Goal: Information Seeking & Learning: Learn about a topic

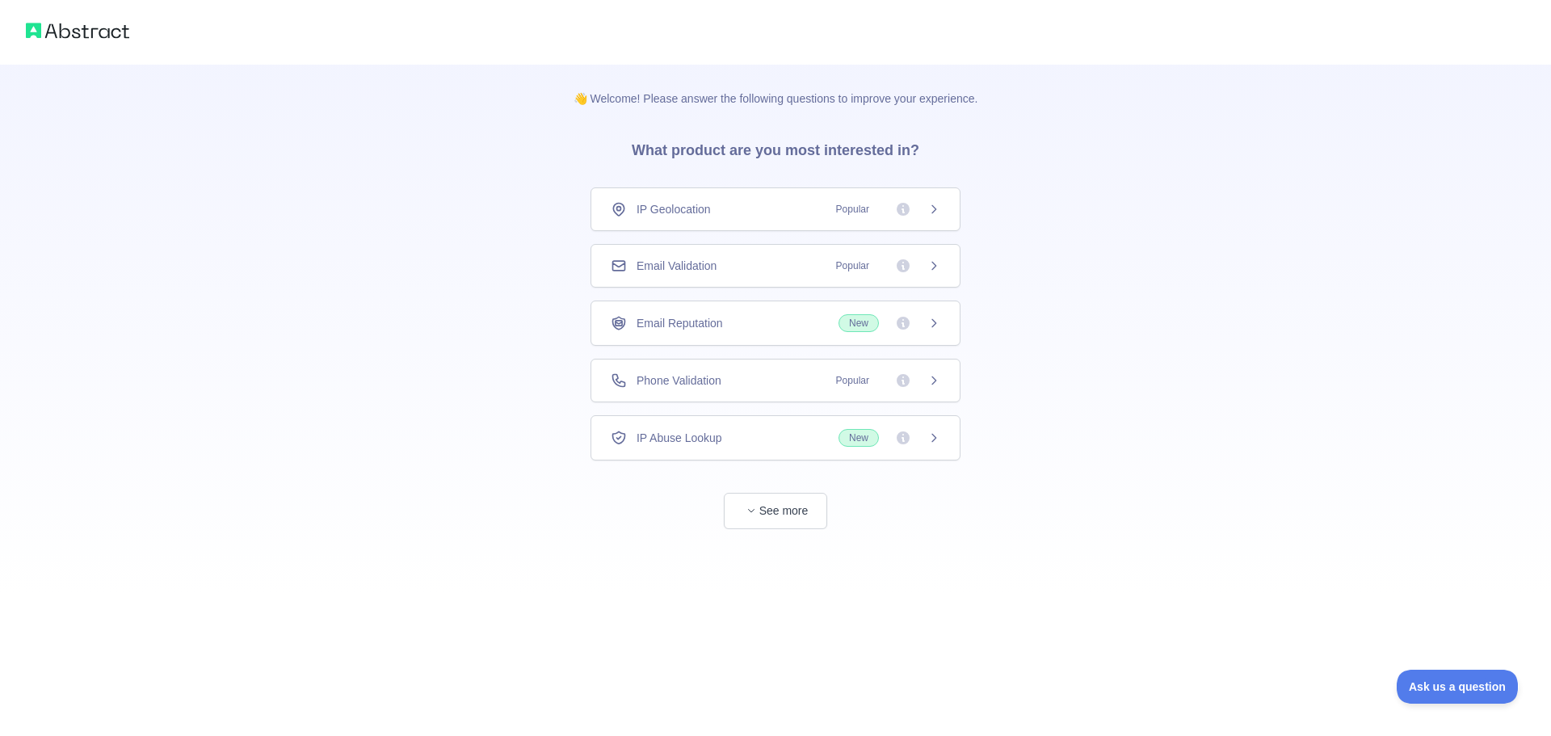
click at [642, 268] on span "Email Validation" at bounding box center [677, 266] width 80 height 16
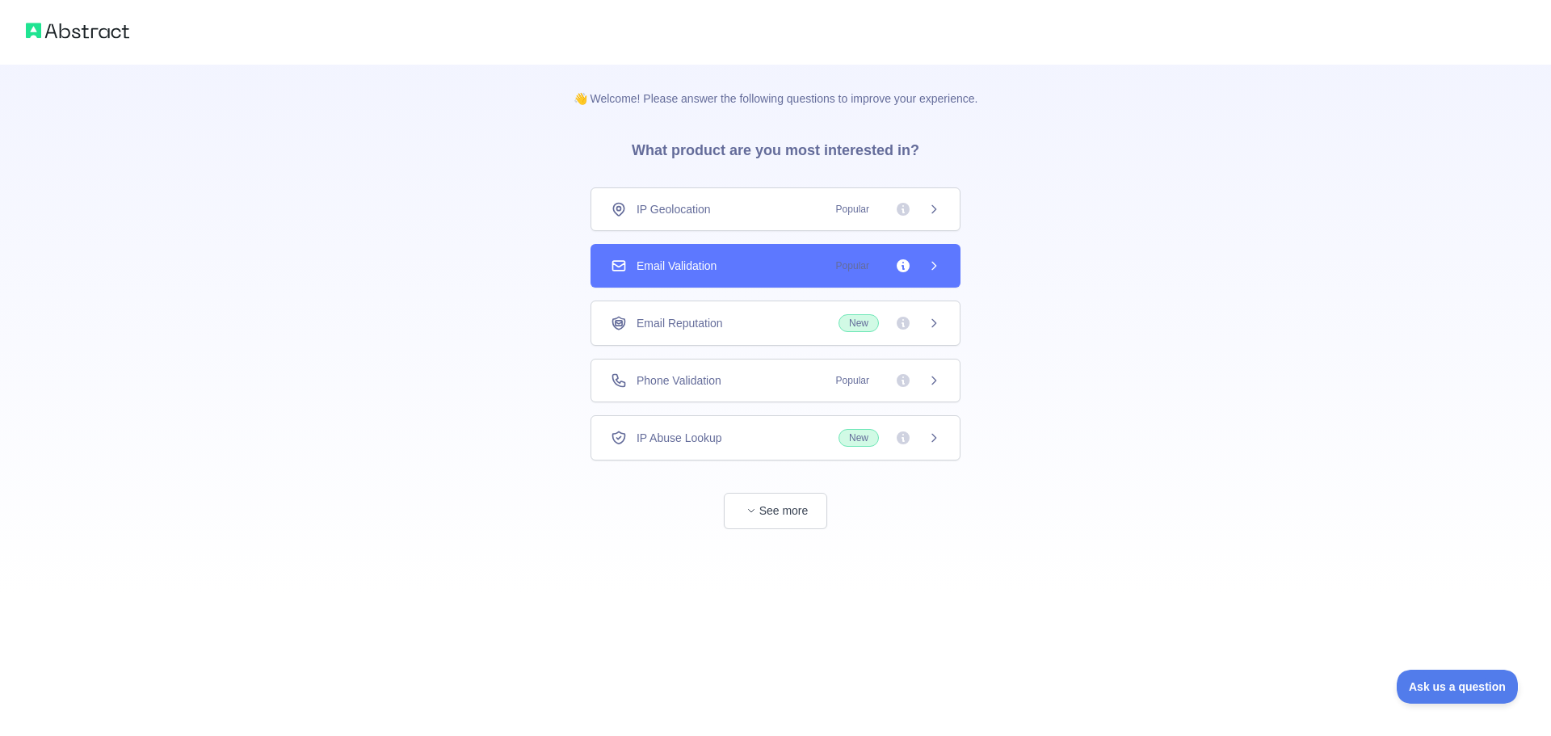
click at [671, 338] on div "Email Reputation New" at bounding box center [776, 323] width 370 height 45
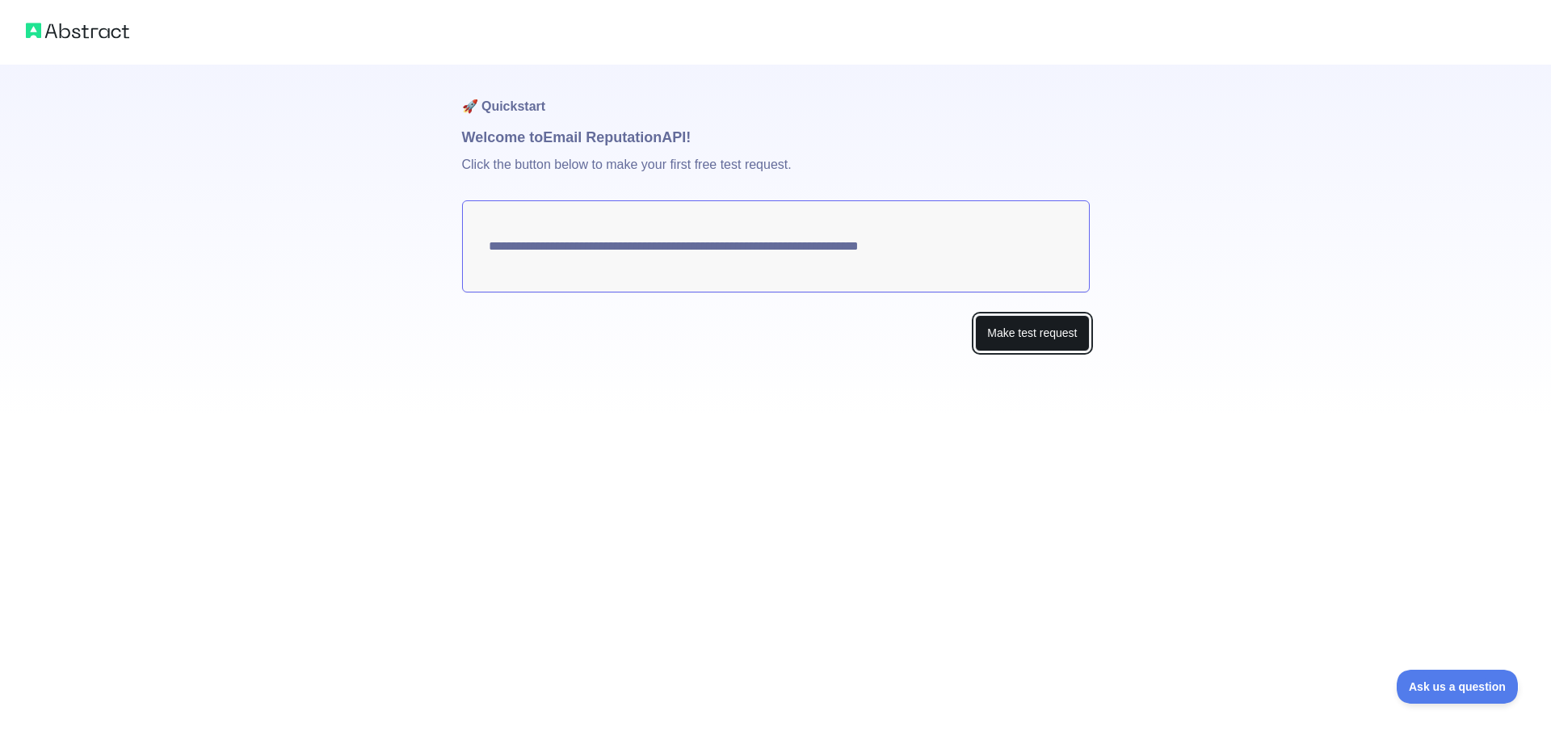
click at [1033, 334] on button "Make test request" at bounding box center [1032, 333] width 114 height 36
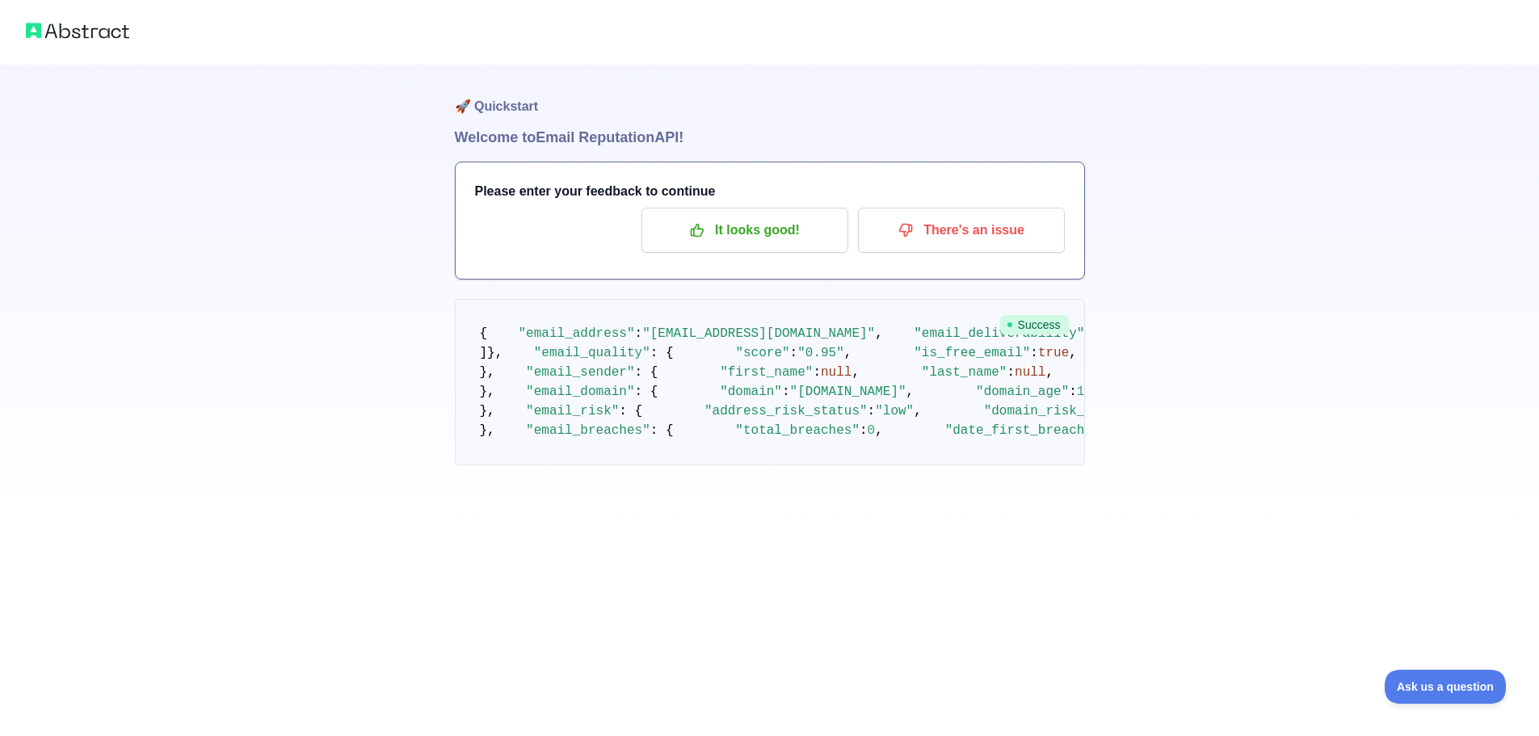
drag, startPoint x: 297, startPoint y: 326, endPoint x: 490, endPoint y: 235, distance: 212.5
click at [299, 325] on div "🚀 Quickstart Welcome to Email Reputation API! Please enter your feedback to con…" at bounding box center [769, 265] width 1539 height 530
click at [737, 233] on p "It looks good!" at bounding box center [745, 230] width 183 height 27
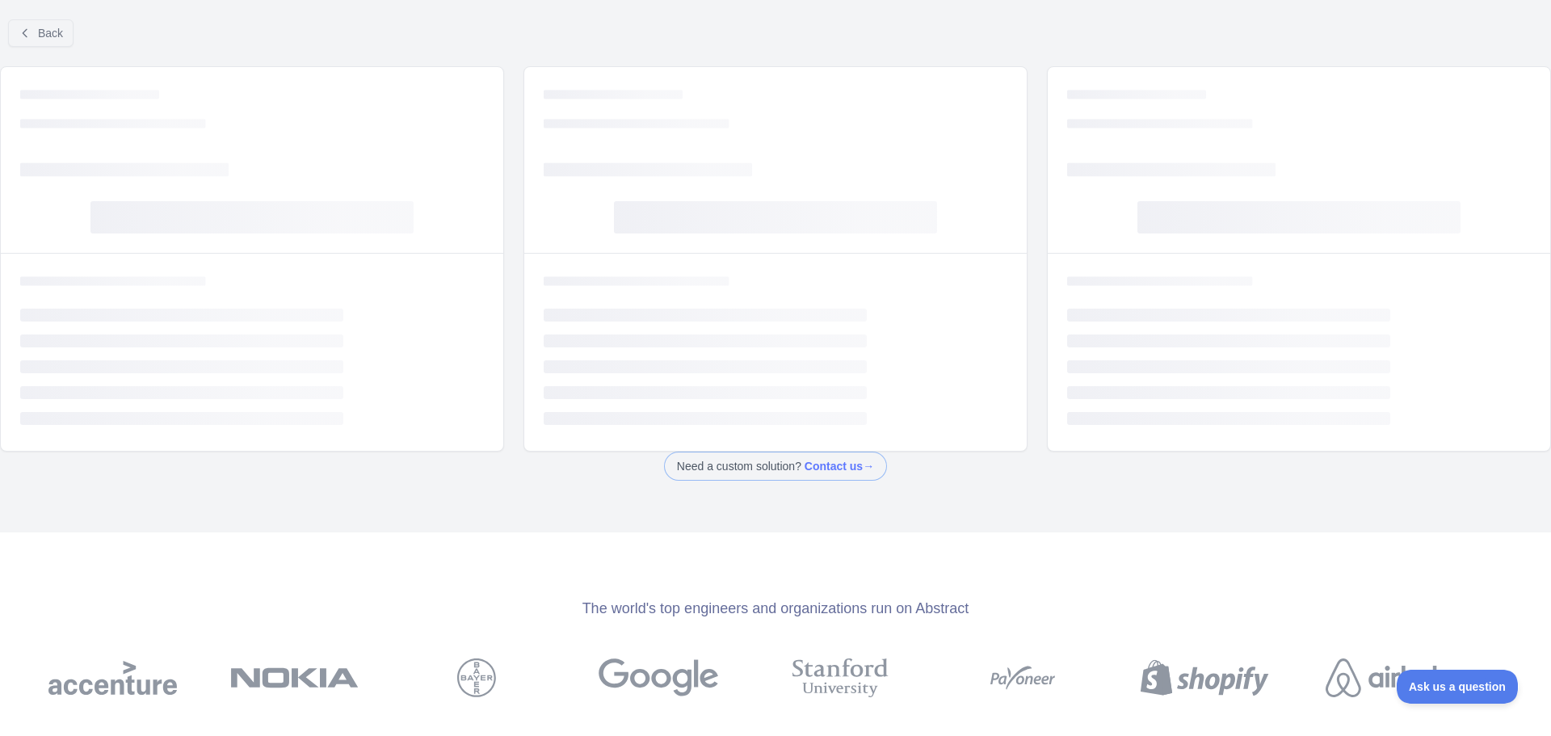
click at [736, 233] on div "Loading... Loading... Loading... Loading..." at bounding box center [775, 160] width 503 height 186
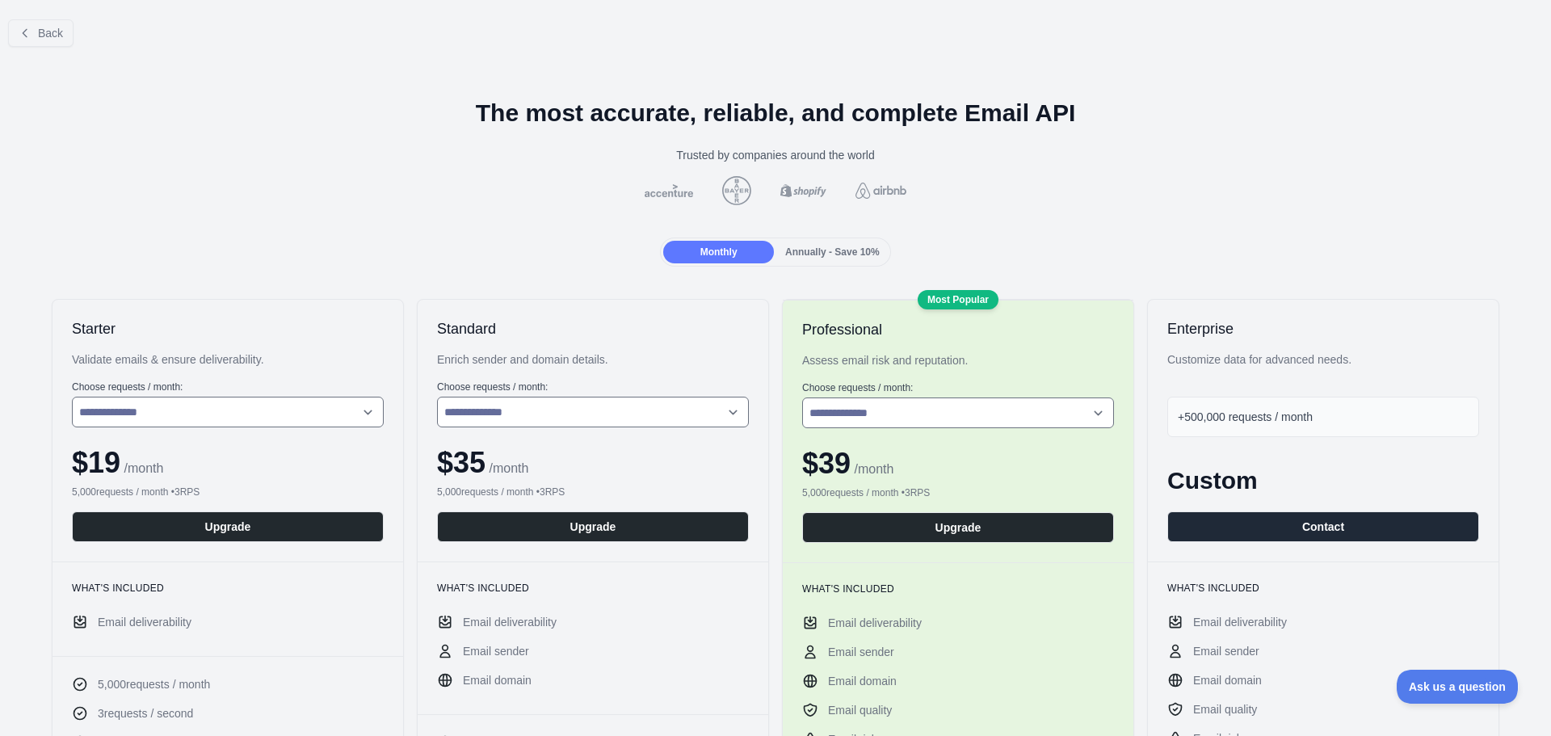
click at [0, 27] on div "Back" at bounding box center [775, 32] width 1551 height 53
click at [16, 38] on button "Back" at bounding box center [40, 32] width 65 height 27
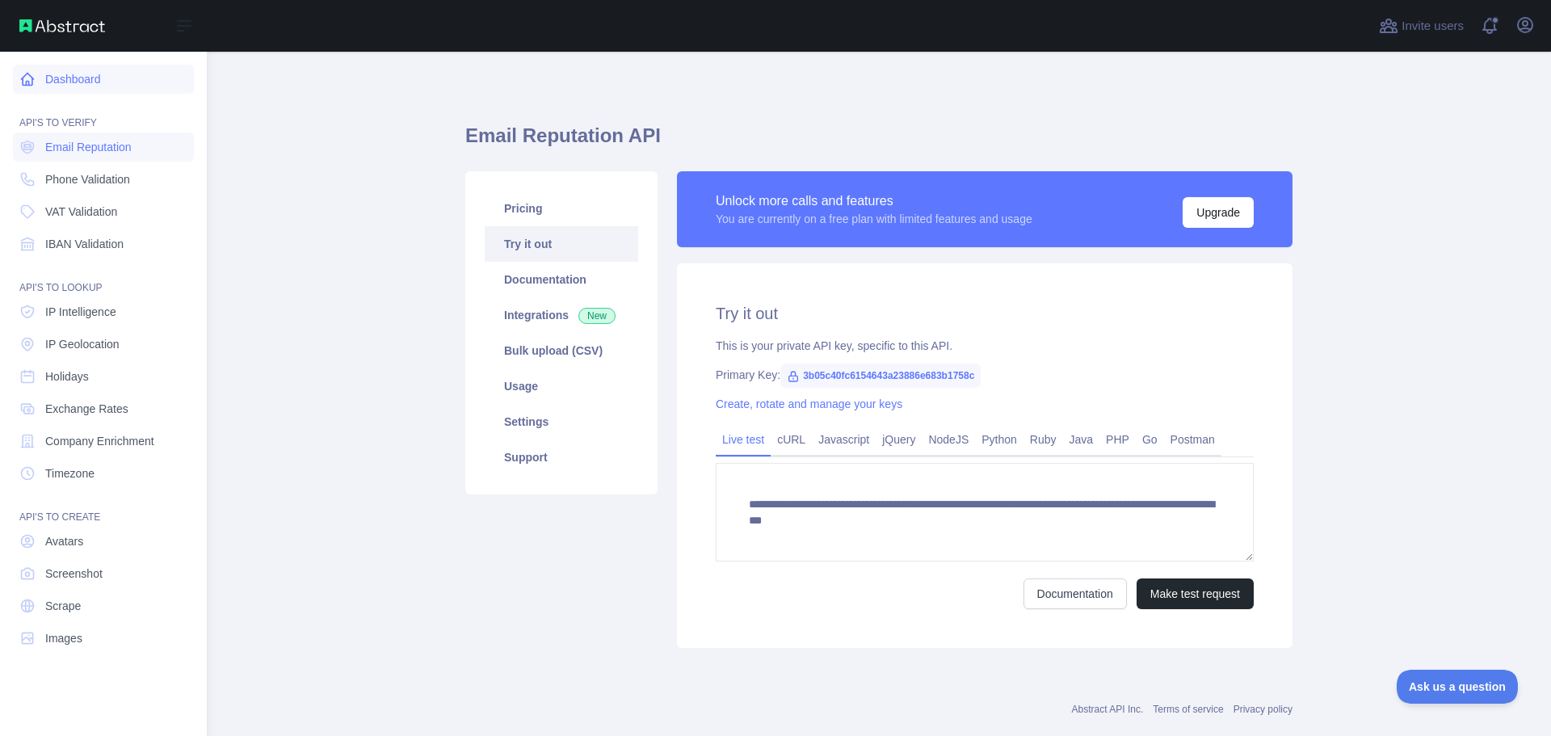
click at [103, 79] on link "Dashboard" at bounding box center [103, 79] width 181 height 29
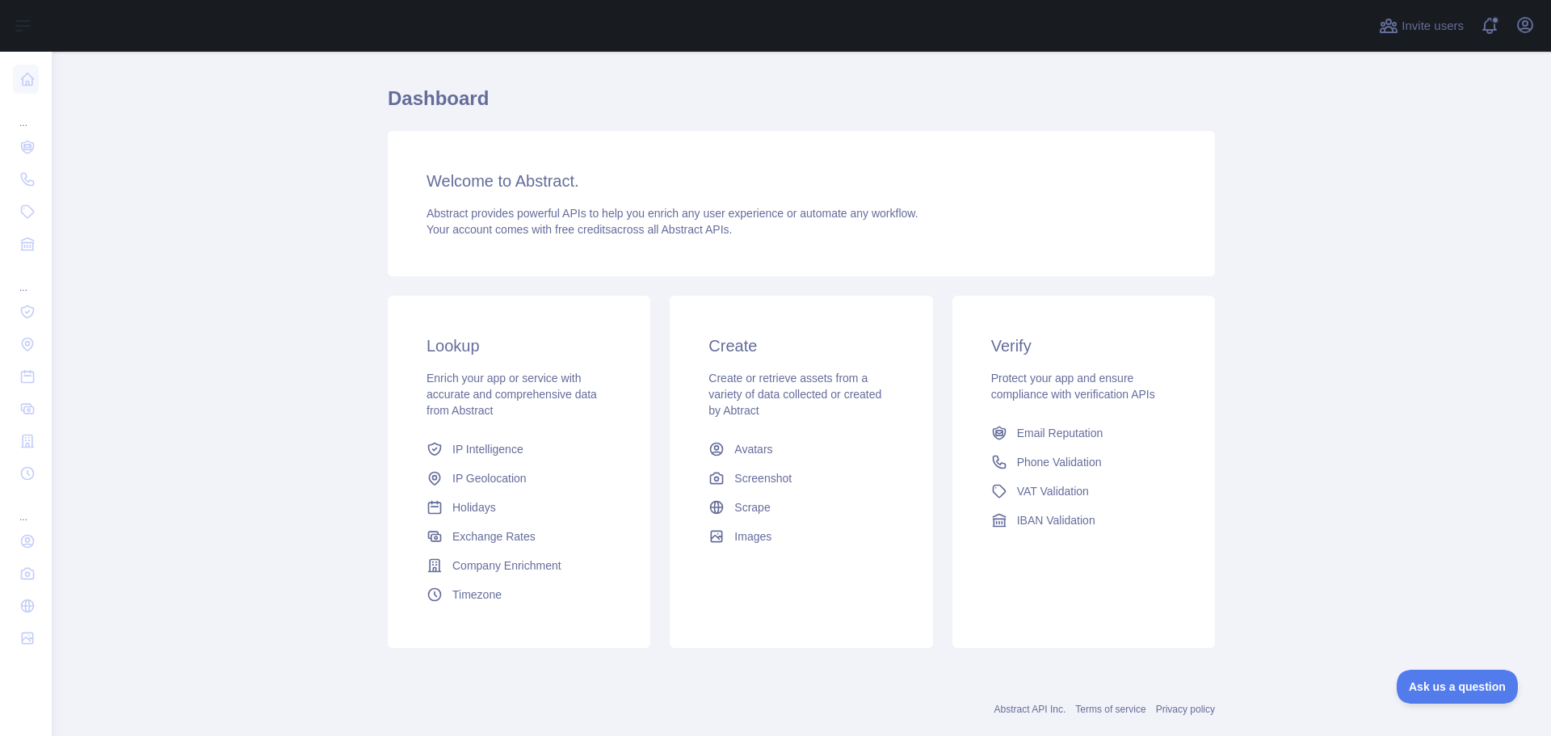
scroll to position [69, 0]
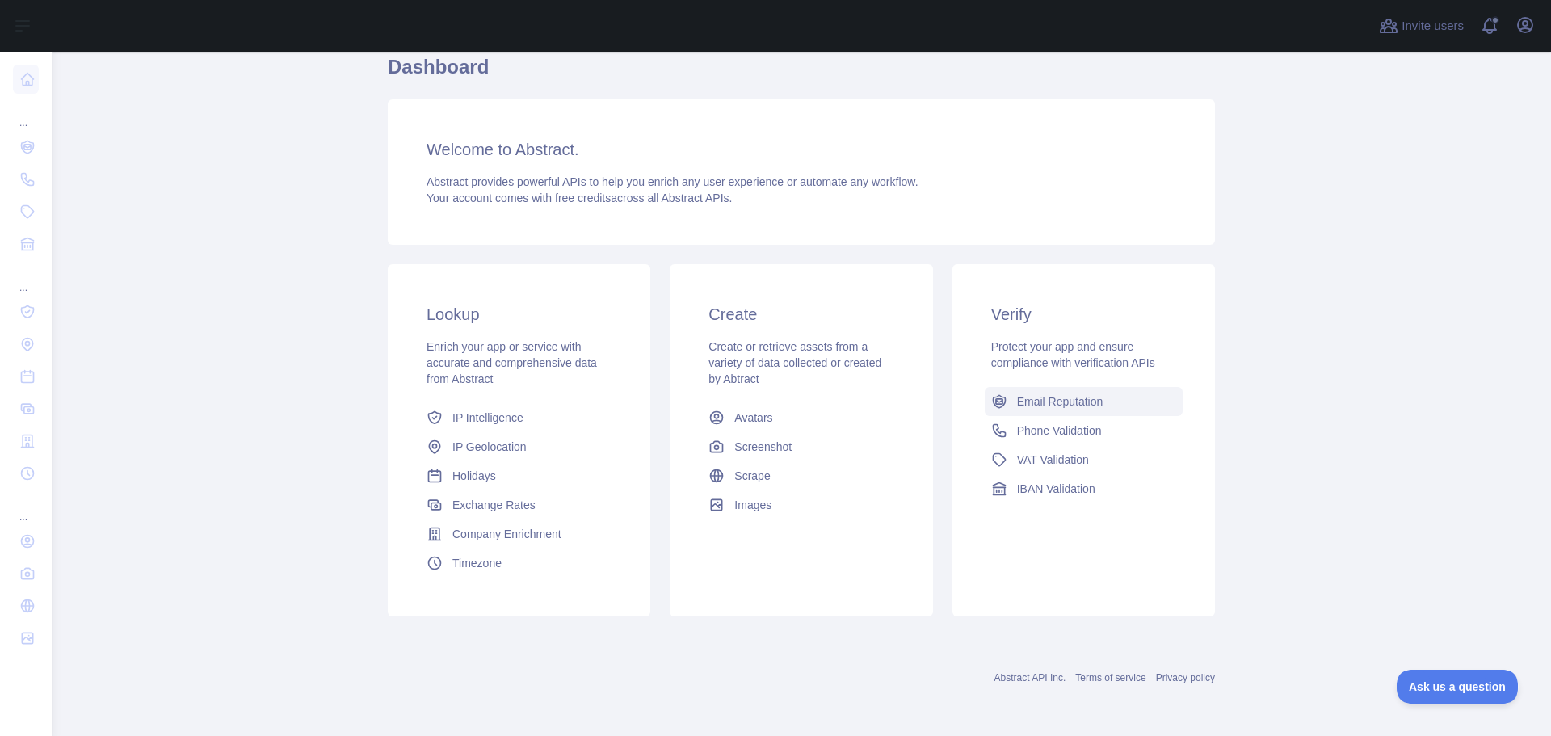
click at [1090, 408] on span "Email Reputation" at bounding box center [1060, 401] width 86 height 16
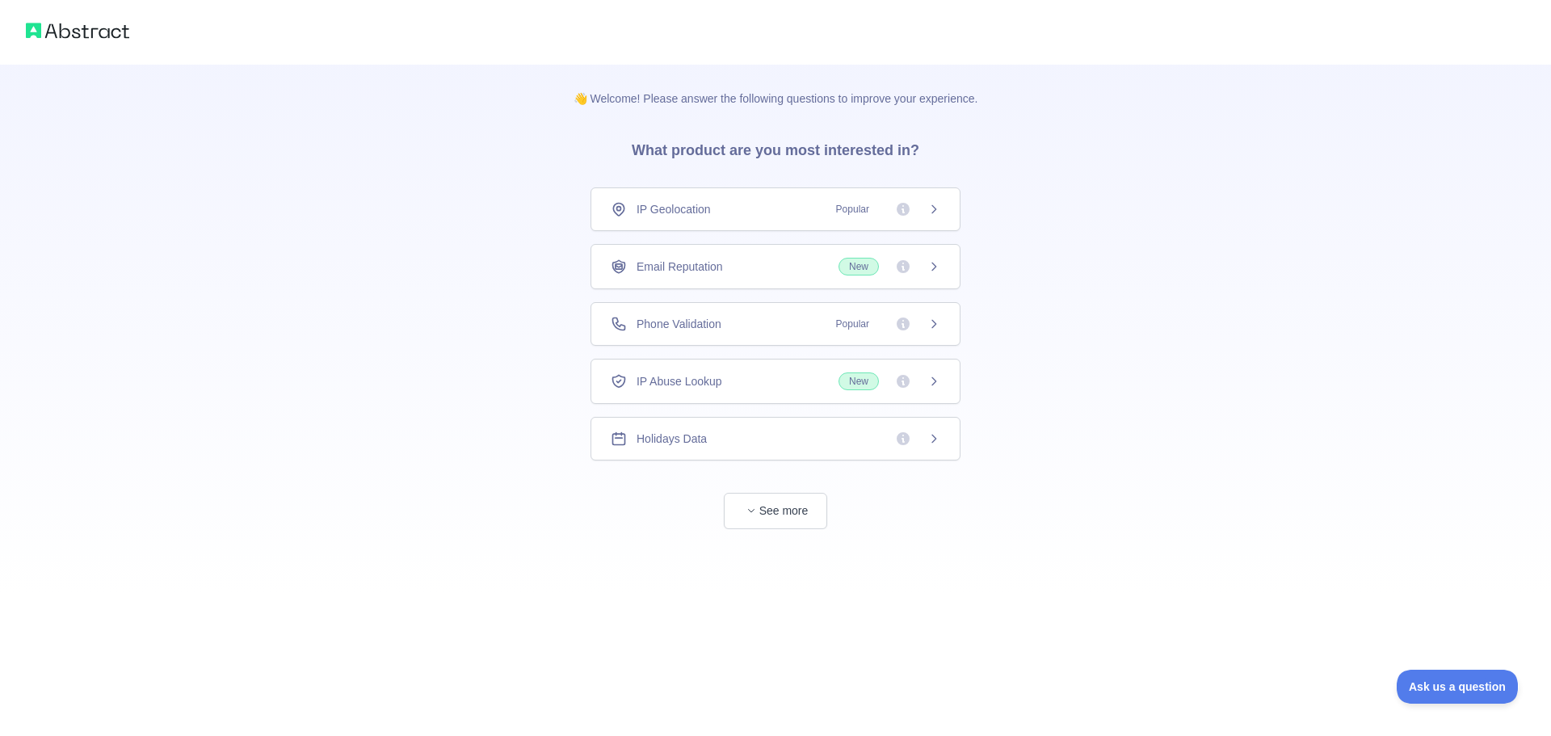
click at [725, 326] on div "Phone Validation Popular" at bounding box center [776, 324] width 330 height 16
click at [782, 515] on button "See more" at bounding box center [775, 511] width 103 height 36
drag, startPoint x: 321, startPoint y: 451, endPoint x: 448, endPoint y: 477, distance: 129.5
click at [364, 476] on div "👋 Welcome! Please answer the following questions to improve your experience. Wh…" at bounding box center [769, 514] width 1539 height 1028
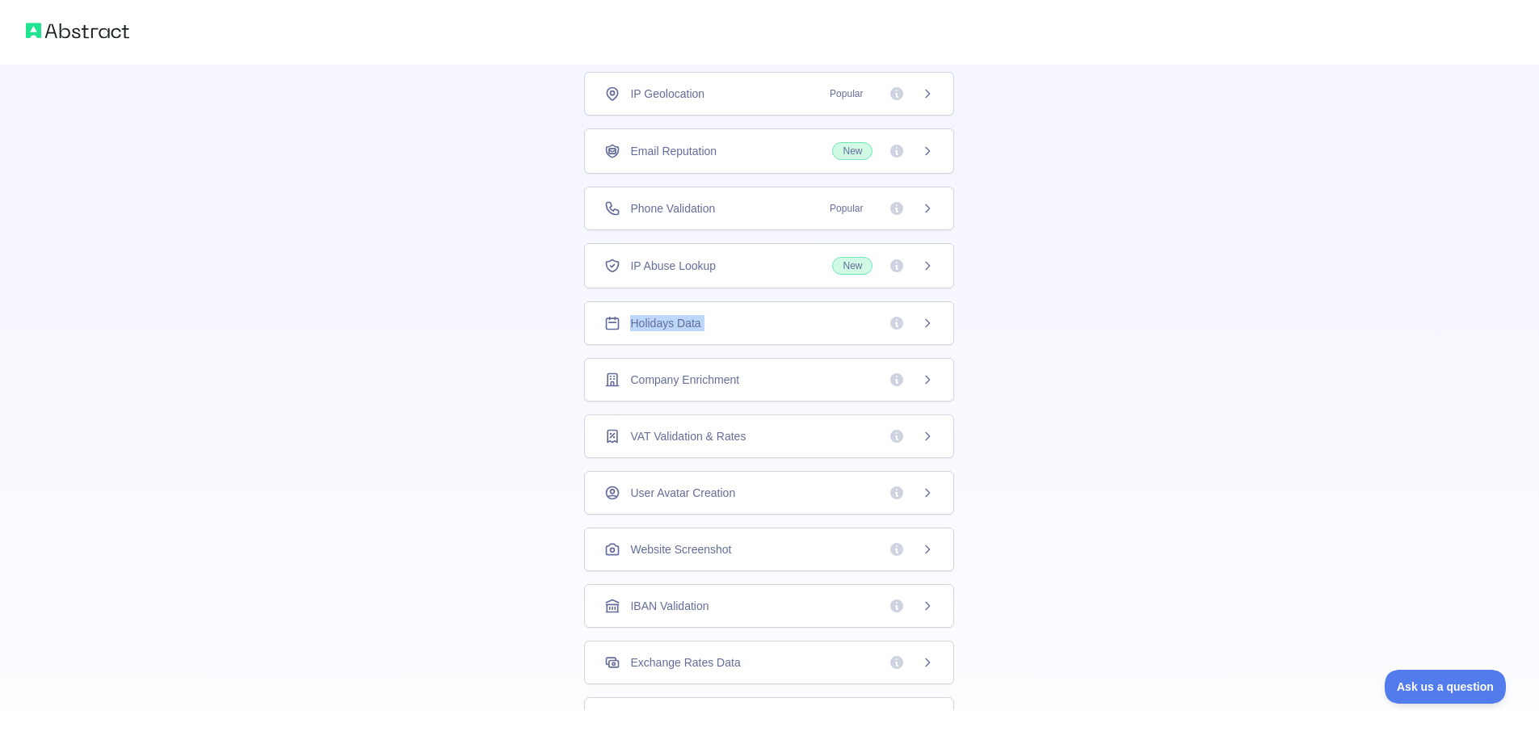
scroll to position [292, 0]
click at [1437, 706] on div "👋 Welcome! Please answer the following questions to improve your experience. Wh…" at bounding box center [769, 222] width 1539 height 1028
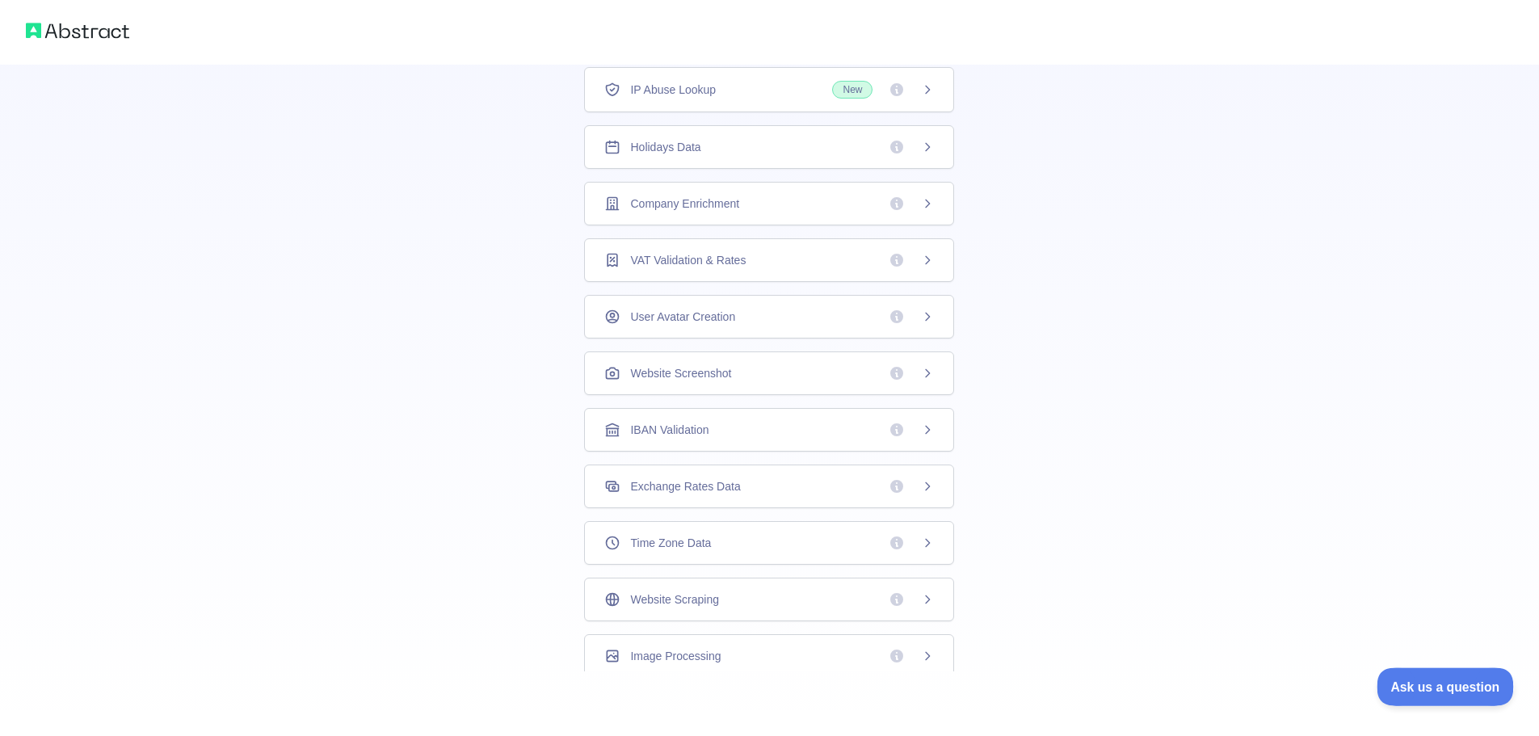
click at [1438, 687] on span "Ask us a question" at bounding box center [1437, 684] width 121 height 11
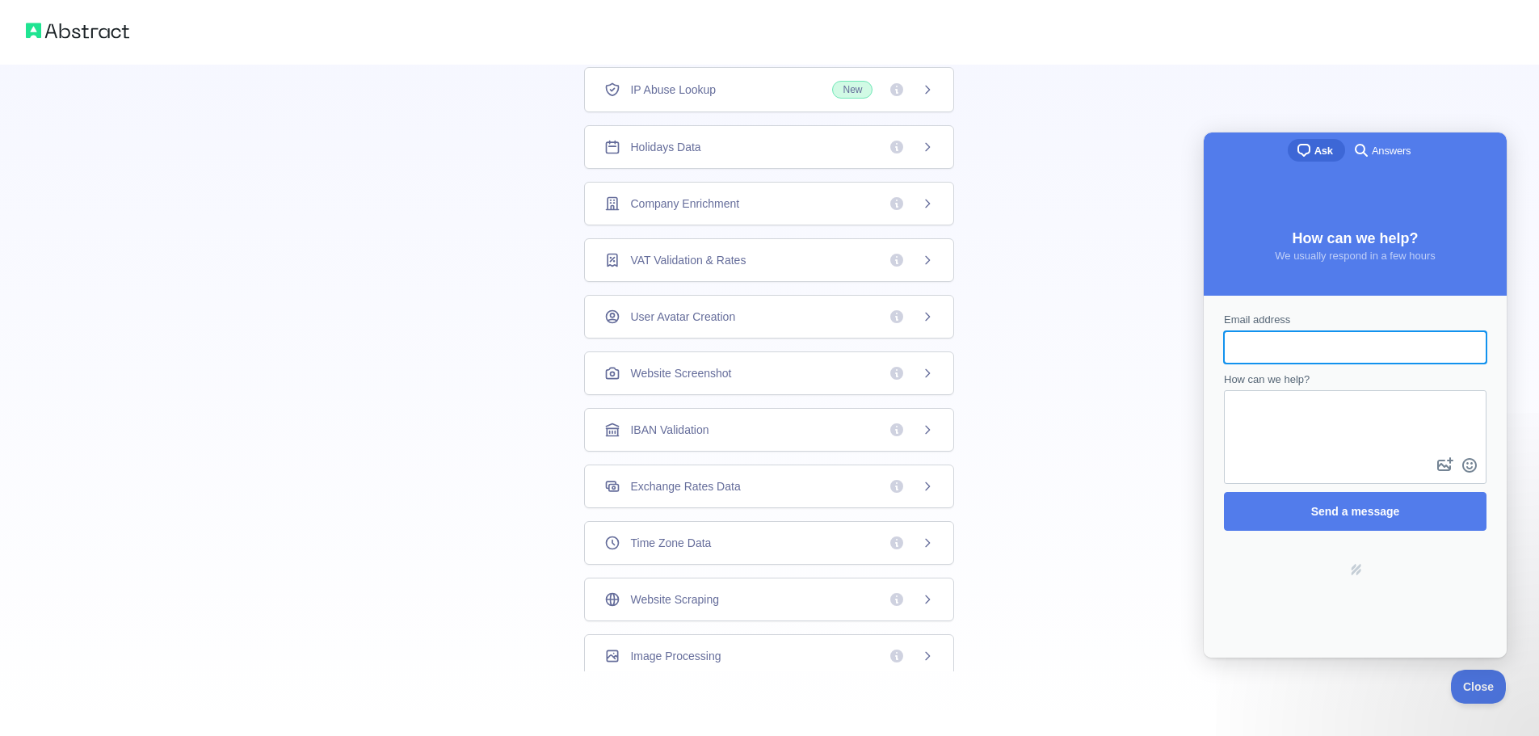
scroll to position [0, 0]
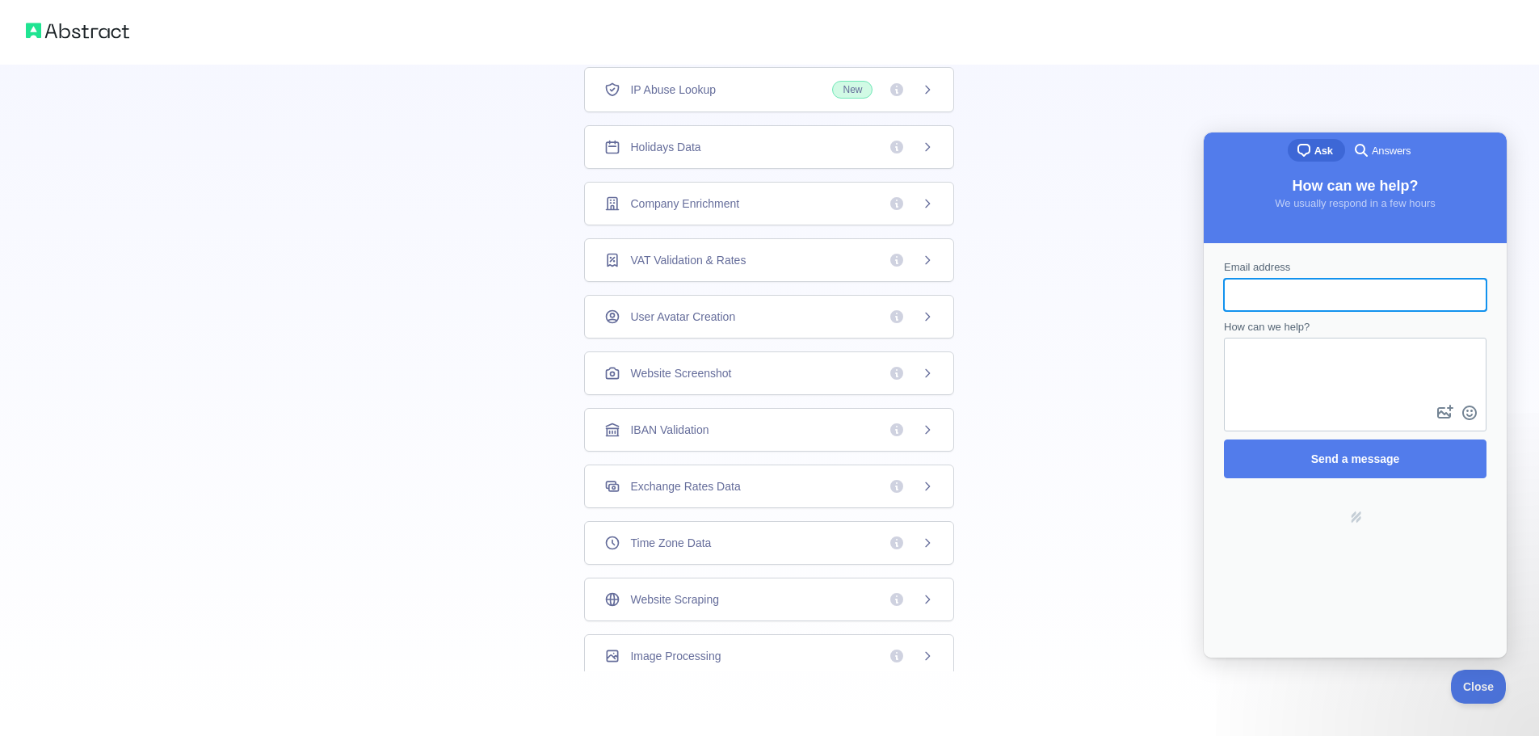
click at [1380, 427] on div "Contact form" at bounding box center [1355, 385] width 263 height 94
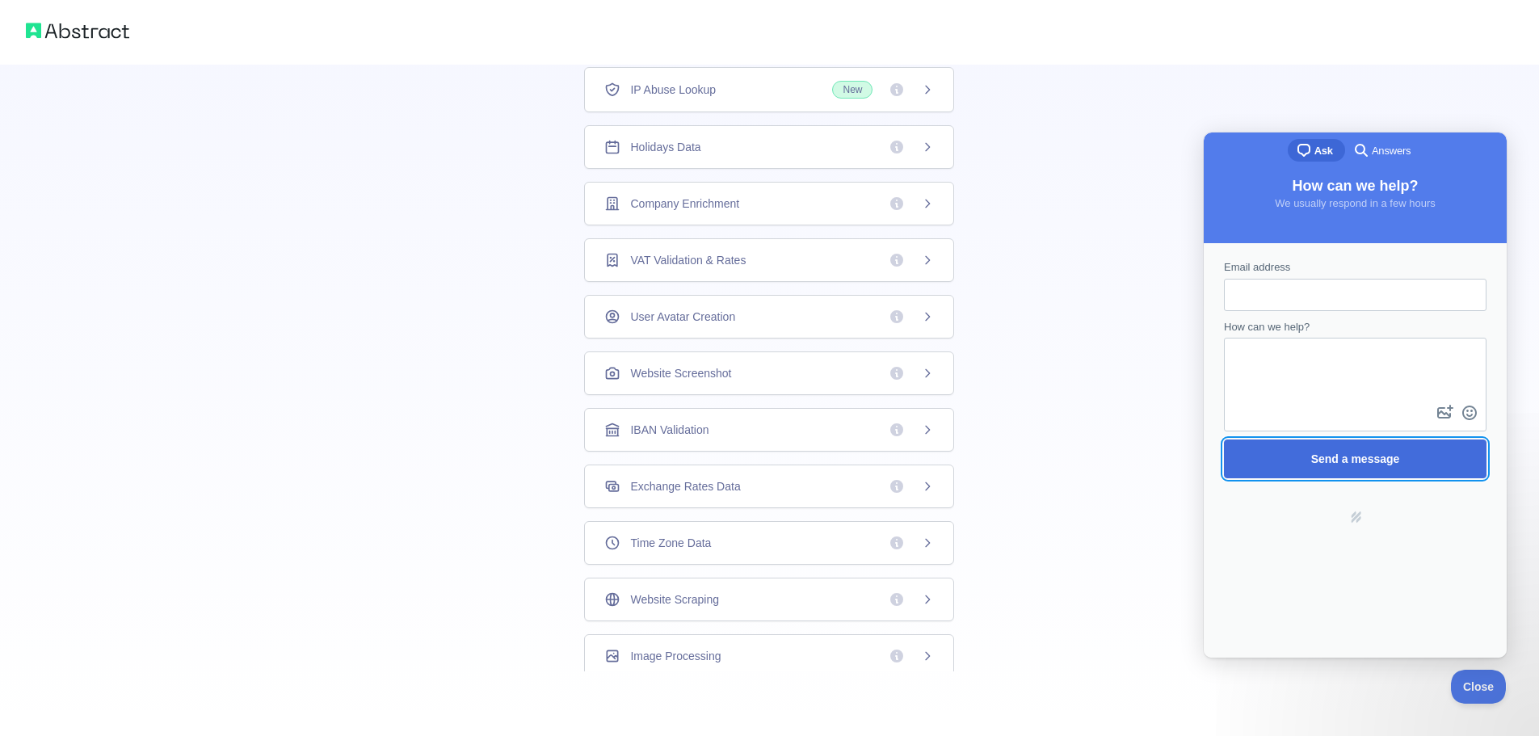
click at [1377, 469] on span "Send a message" at bounding box center [1355, 458] width 227 height 37
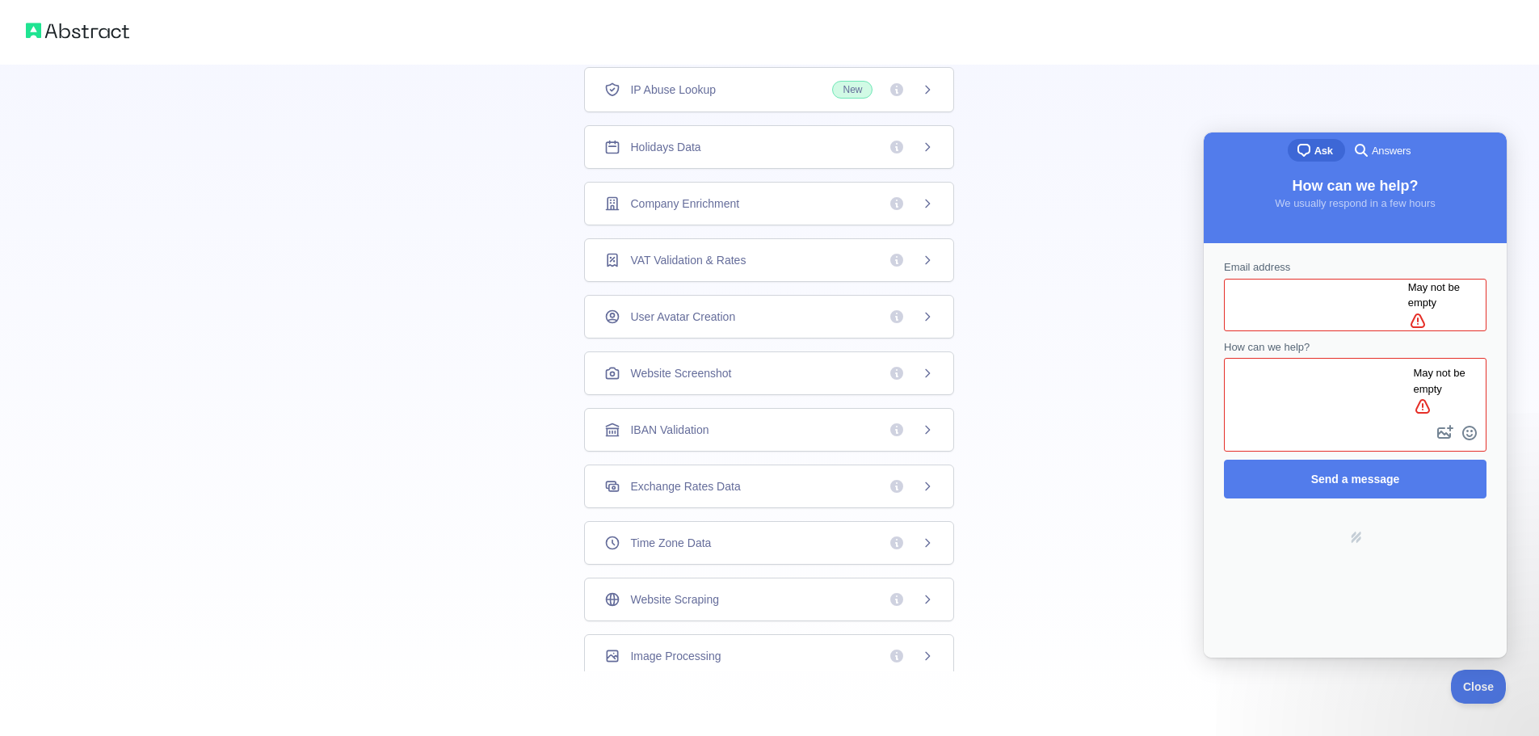
click at [1368, 297] on input "Email address" at bounding box center [1322, 304] width 171 height 29
type input "**********"
click at [1341, 402] on div "Contact form" at bounding box center [1355, 405] width 263 height 94
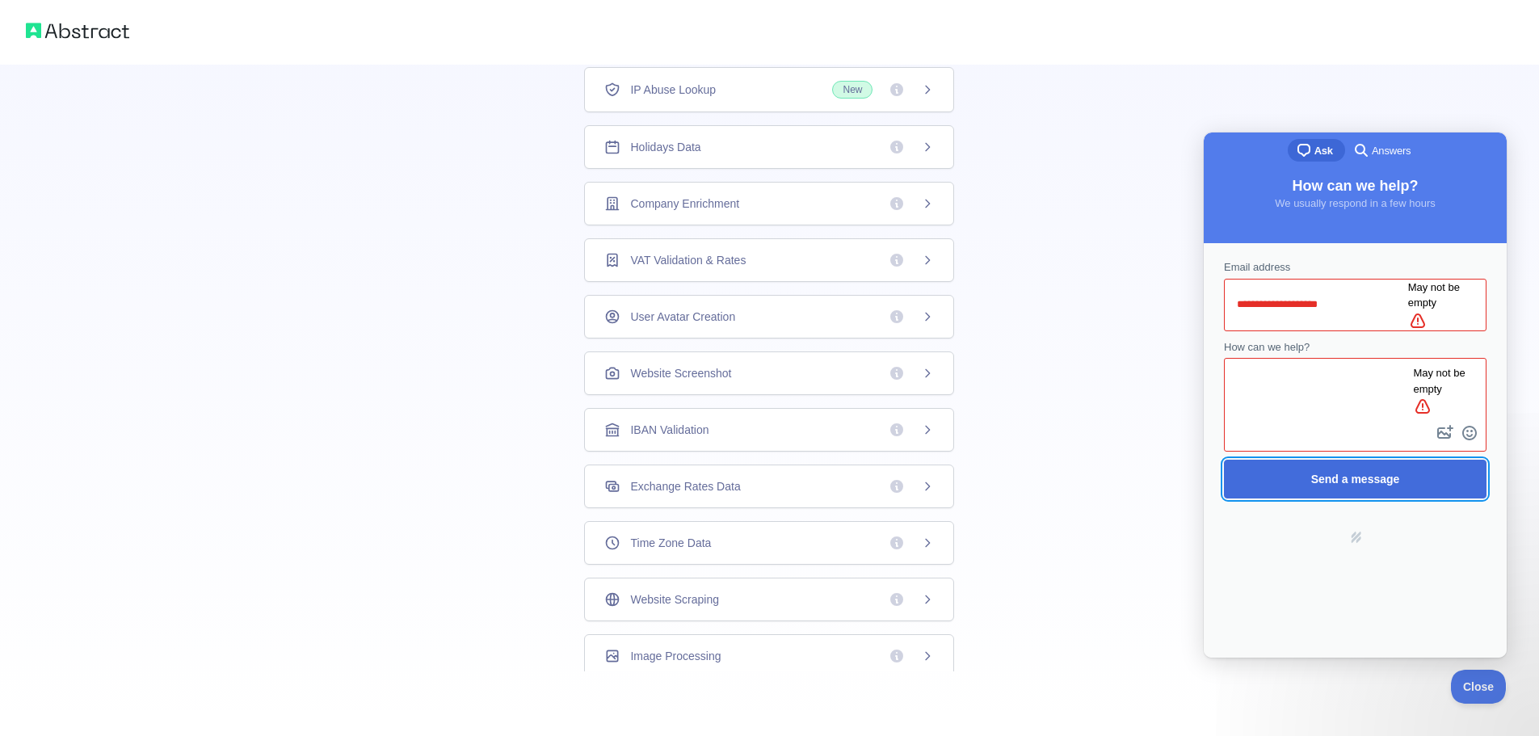
click at [1340, 466] on span "Send a message" at bounding box center [1355, 479] width 227 height 37
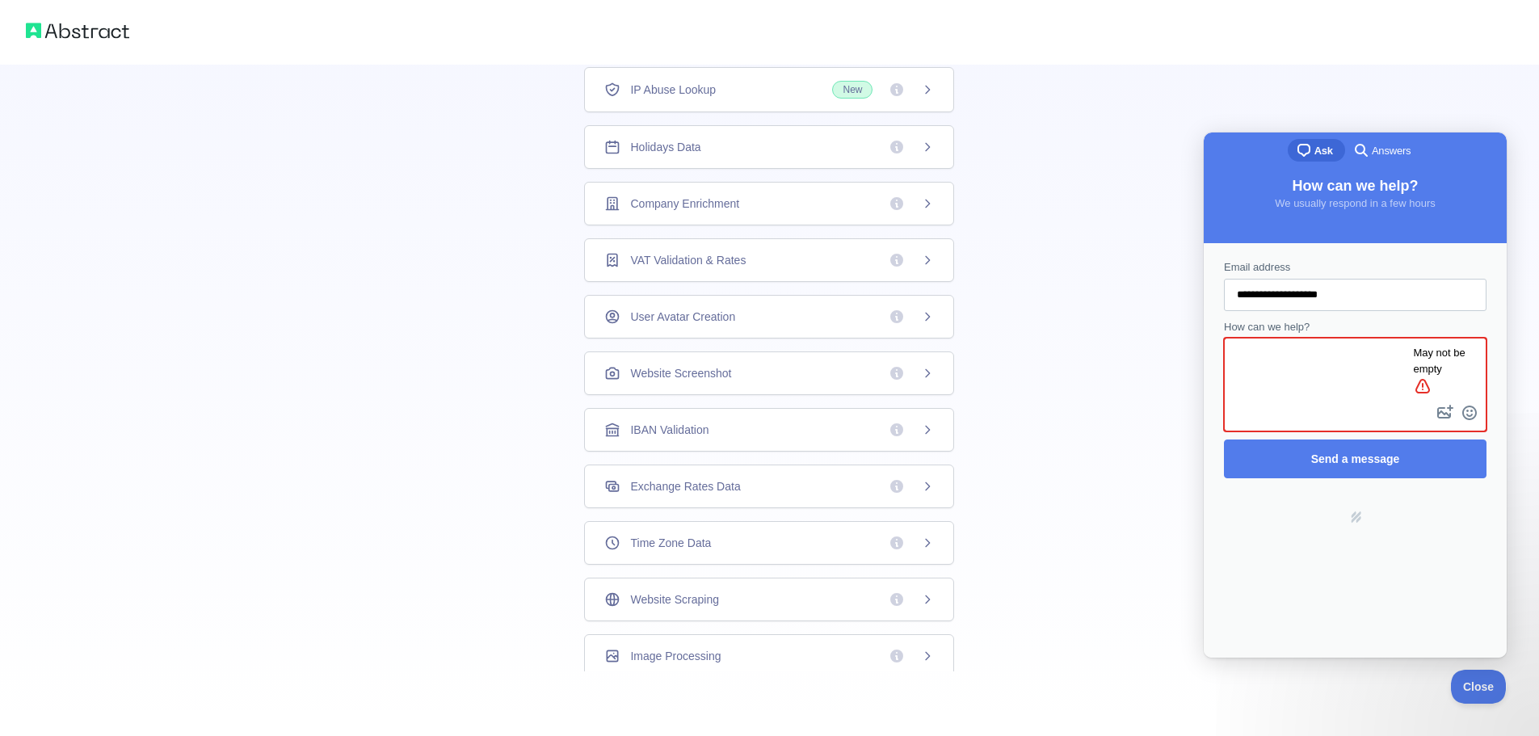
click at [1386, 398] on textarea "How can we help?" at bounding box center [1333, 370] width 215 height 62
type textarea "**********"
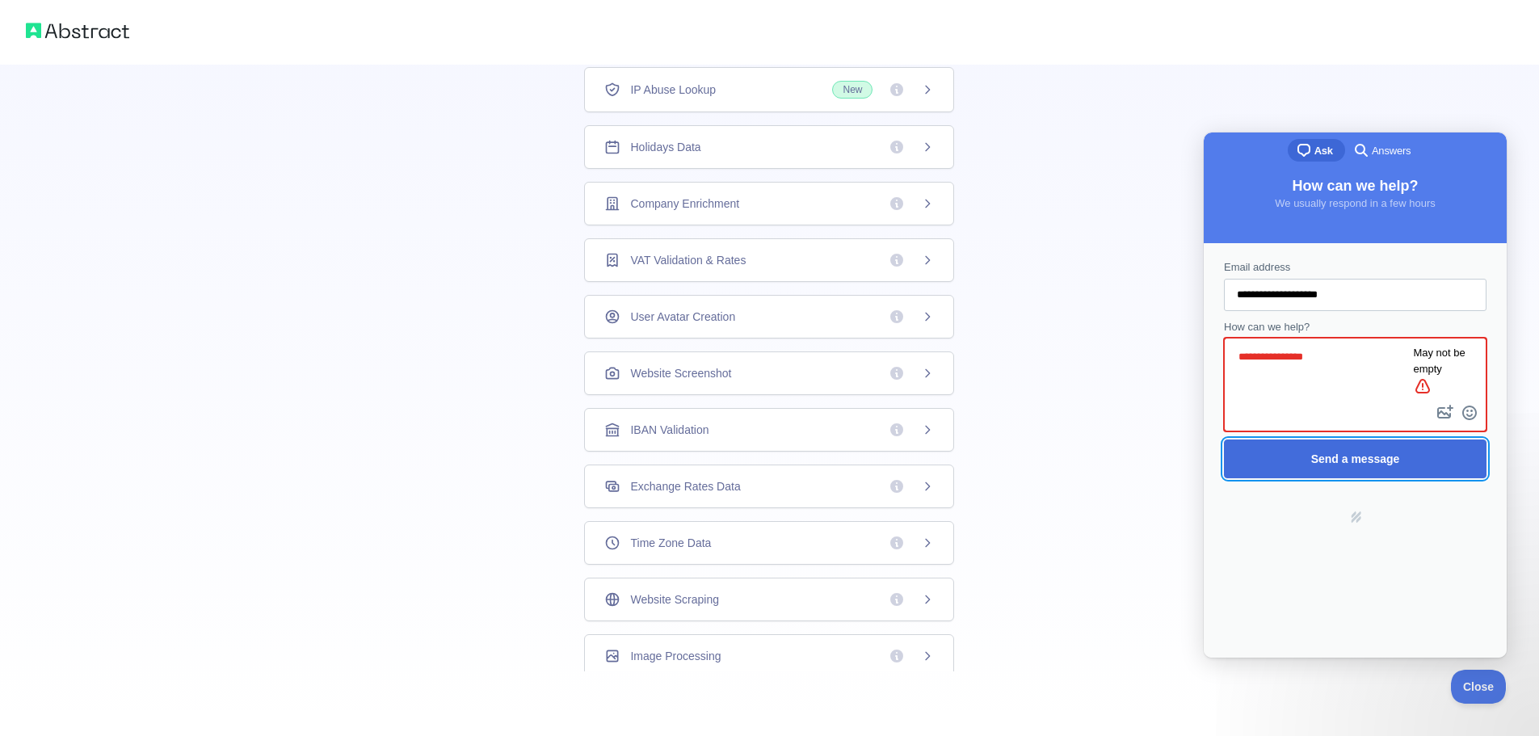
click at [1422, 444] on span "Send a message" at bounding box center [1355, 458] width 227 height 37
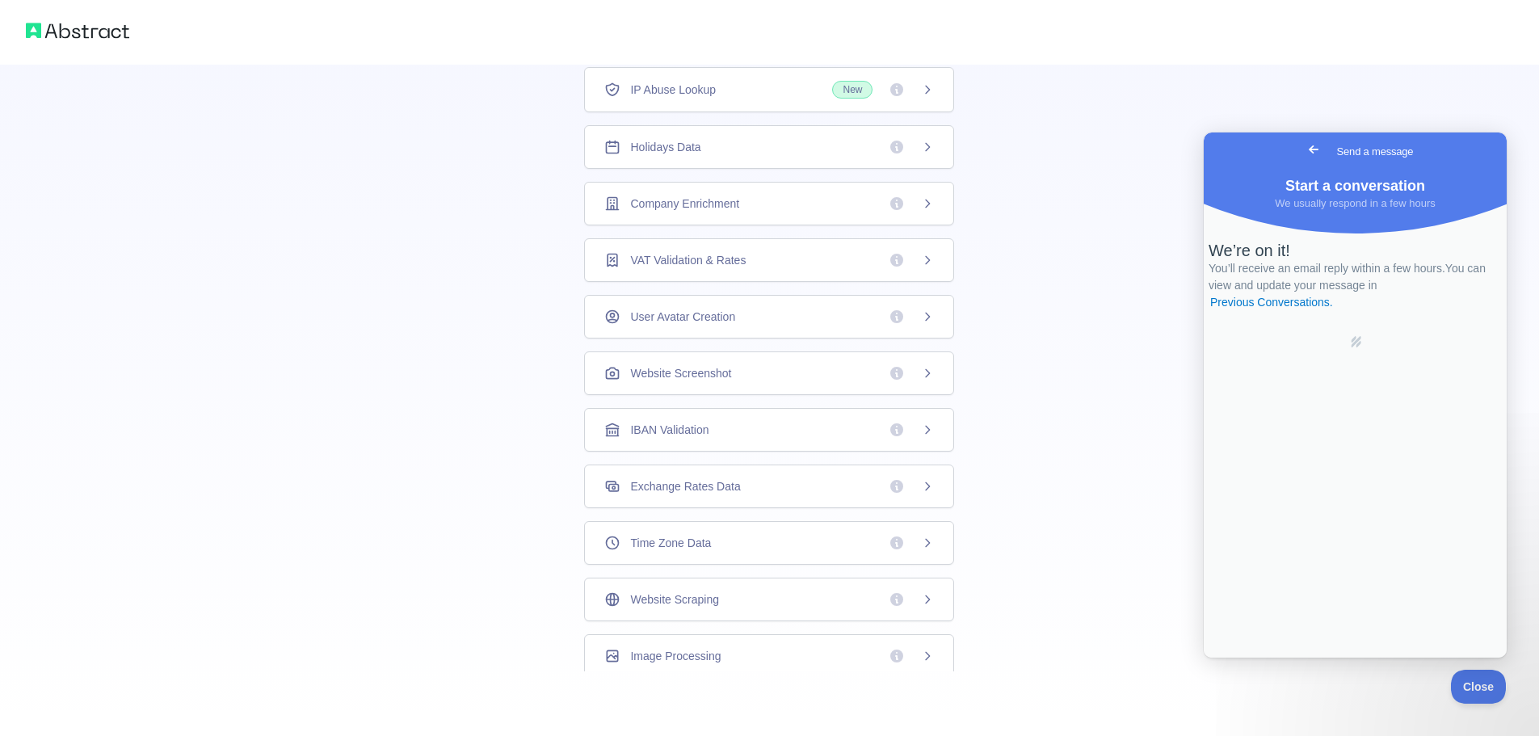
click at [1192, 667] on div "👋 Welcome! Please answer the following questions to improve your experience. Wh…" at bounding box center [769, 222] width 1539 height 1028
click at [1304, 147] on span "Go back" at bounding box center [1313, 149] width 19 height 19
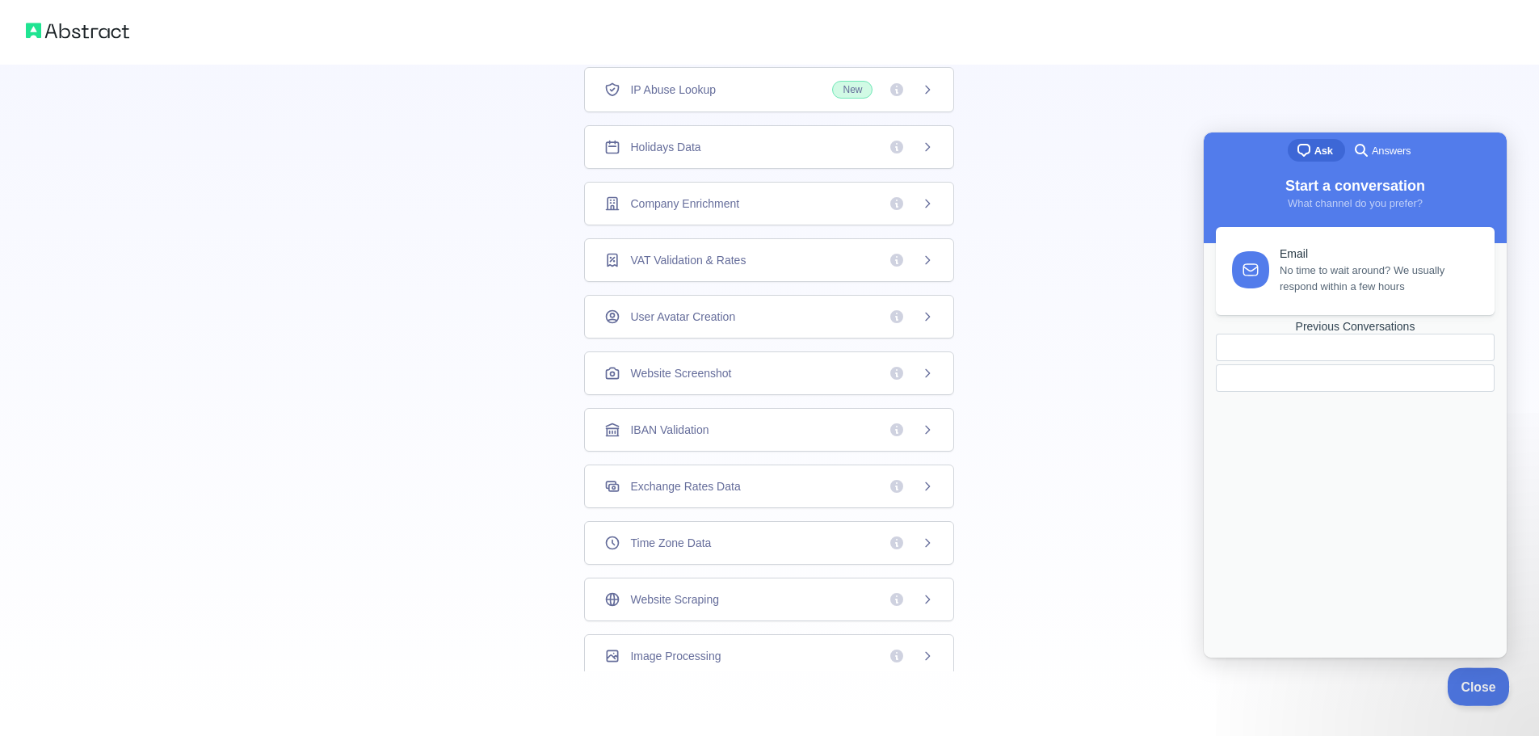
click at [1474, 688] on span "Close" at bounding box center [1474, 684] width 55 height 11
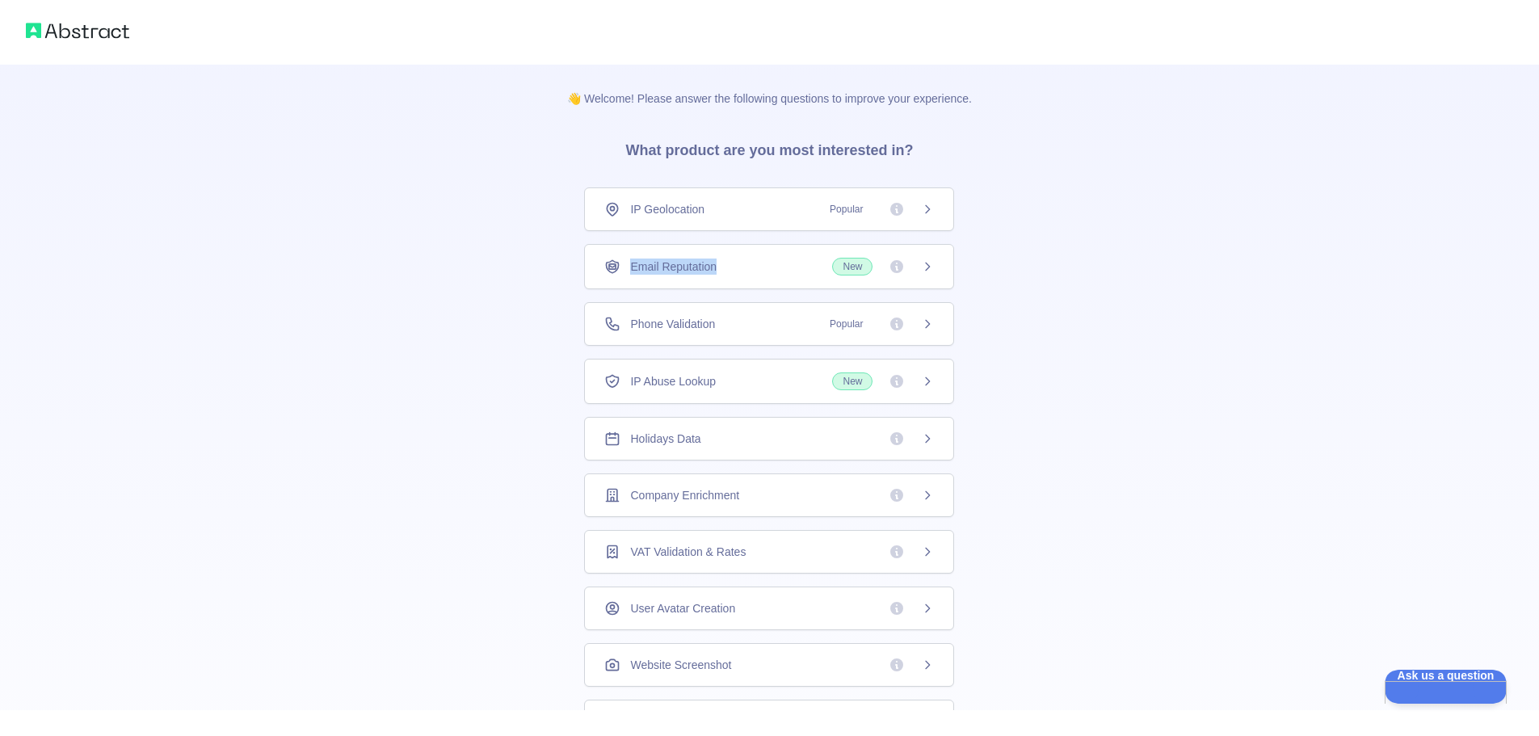
drag, startPoint x: 732, startPoint y: 262, endPoint x: 616, endPoint y: 267, distance: 115.7
click at [616, 267] on div "Email Reputation New" at bounding box center [769, 267] width 330 height 18
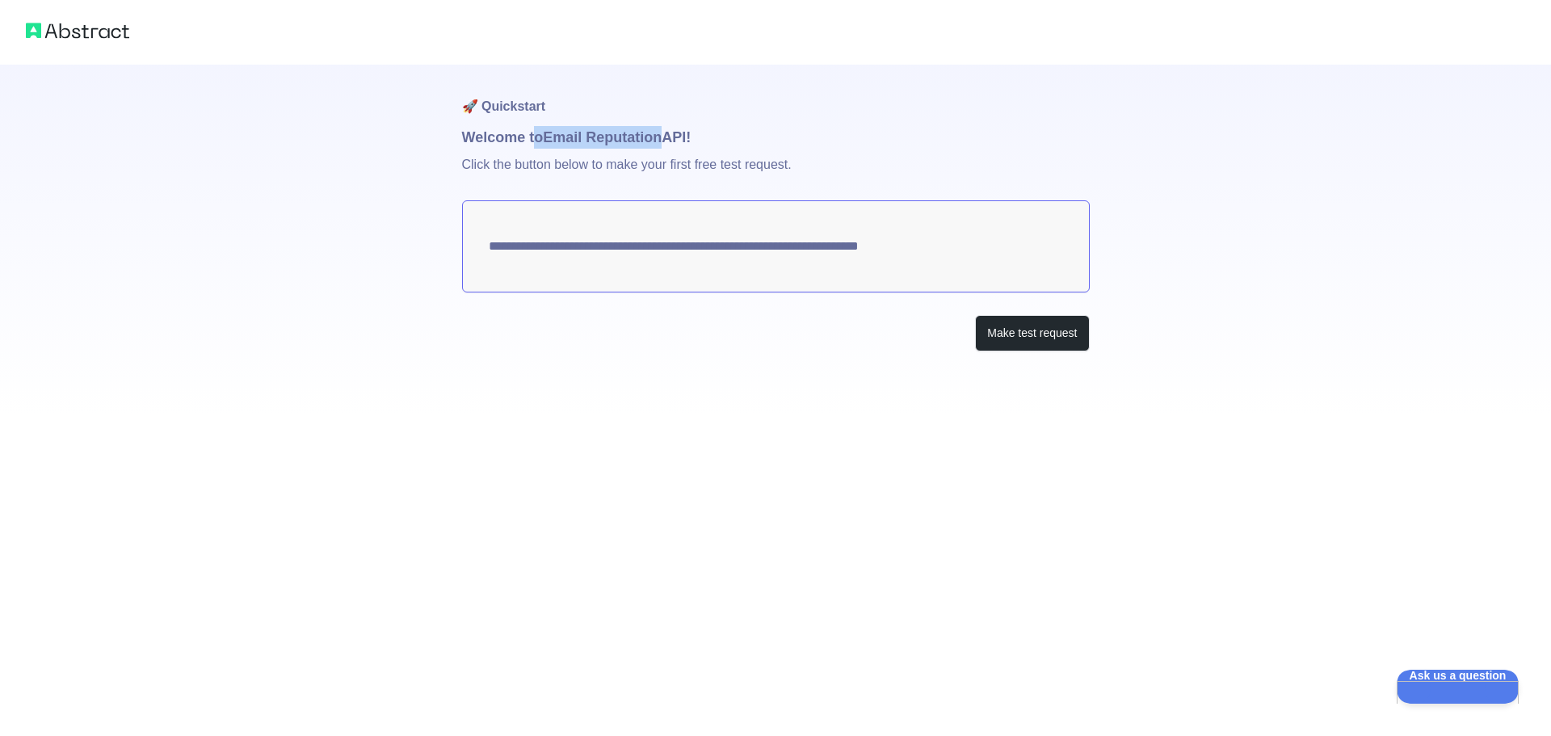
drag, startPoint x: 663, startPoint y: 141, endPoint x: 538, endPoint y: 142, distance: 125.2
click at [538, 142] on h1 "Welcome to Email Reputation API!" at bounding box center [776, 137] width 628 height 23
click at [654, 138] on h1 "Welcome to Email Reputation API!" at bounding box center [776, 137] width 628 height 23
click at [668, 141] on h1 "Welcome to Email Reputation API!" at bounding box center [776, 137] width 628 height 23
drag, startPoint x: 662, startPoint y: 142, endPoint x: 549, endPoint y: 141, distance: 112.3
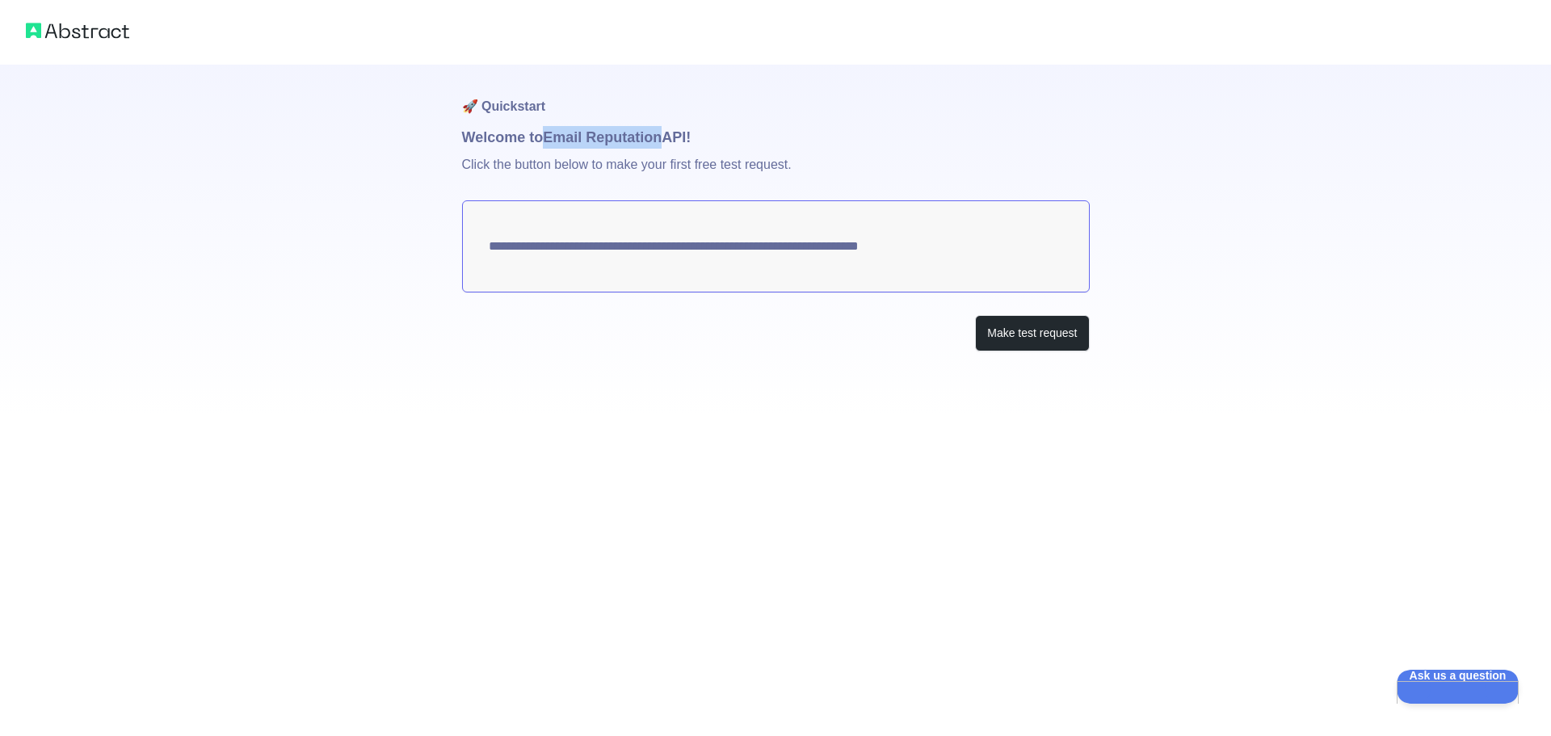
click at [549, 141] on h1 "Welcome to Email Reputation API!" at bounding box center [776, 137] width 628 height 23
copy h1 "Email Reputation"
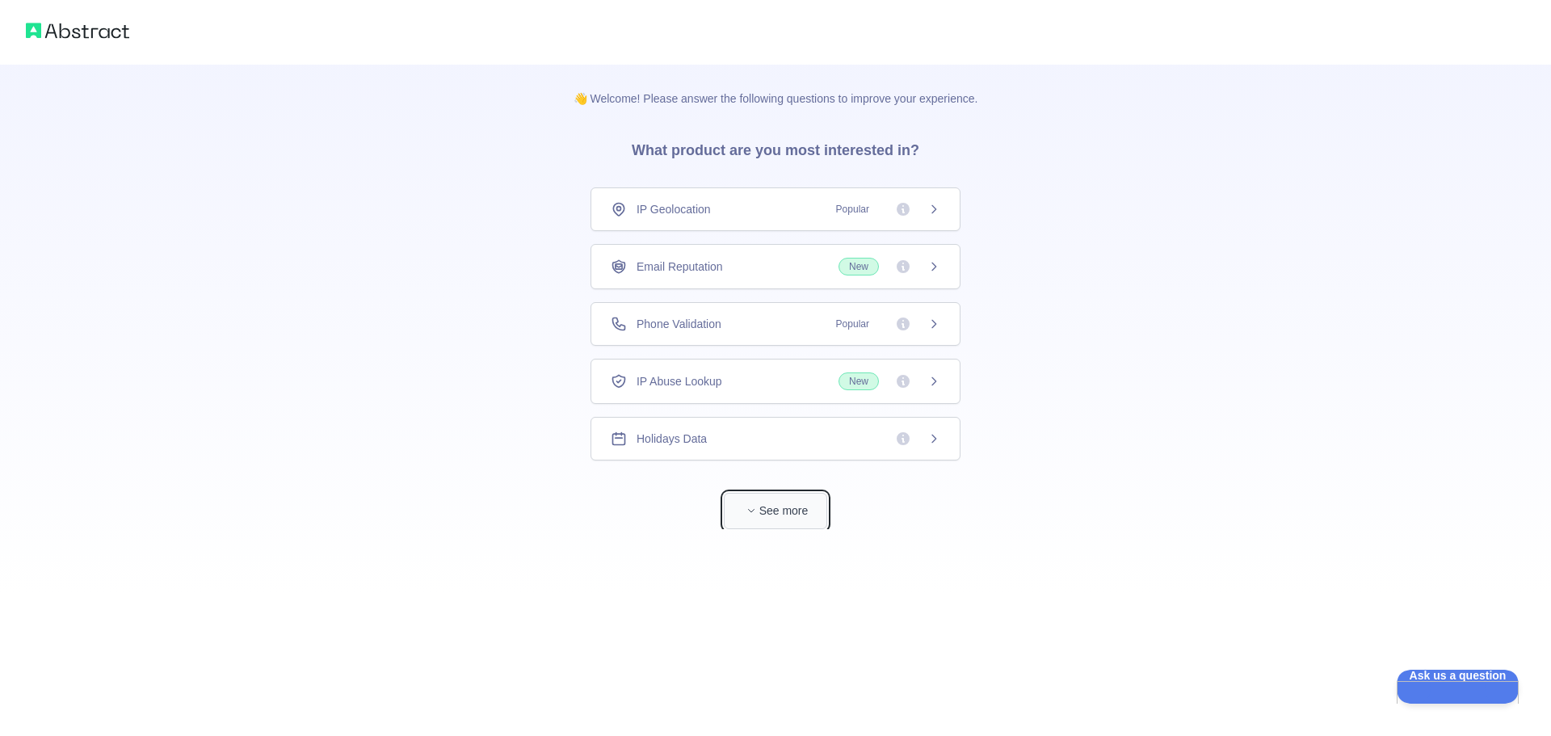
click at [782, 509] on button "See more" at bounding box center [775, 511] width 103 height 36
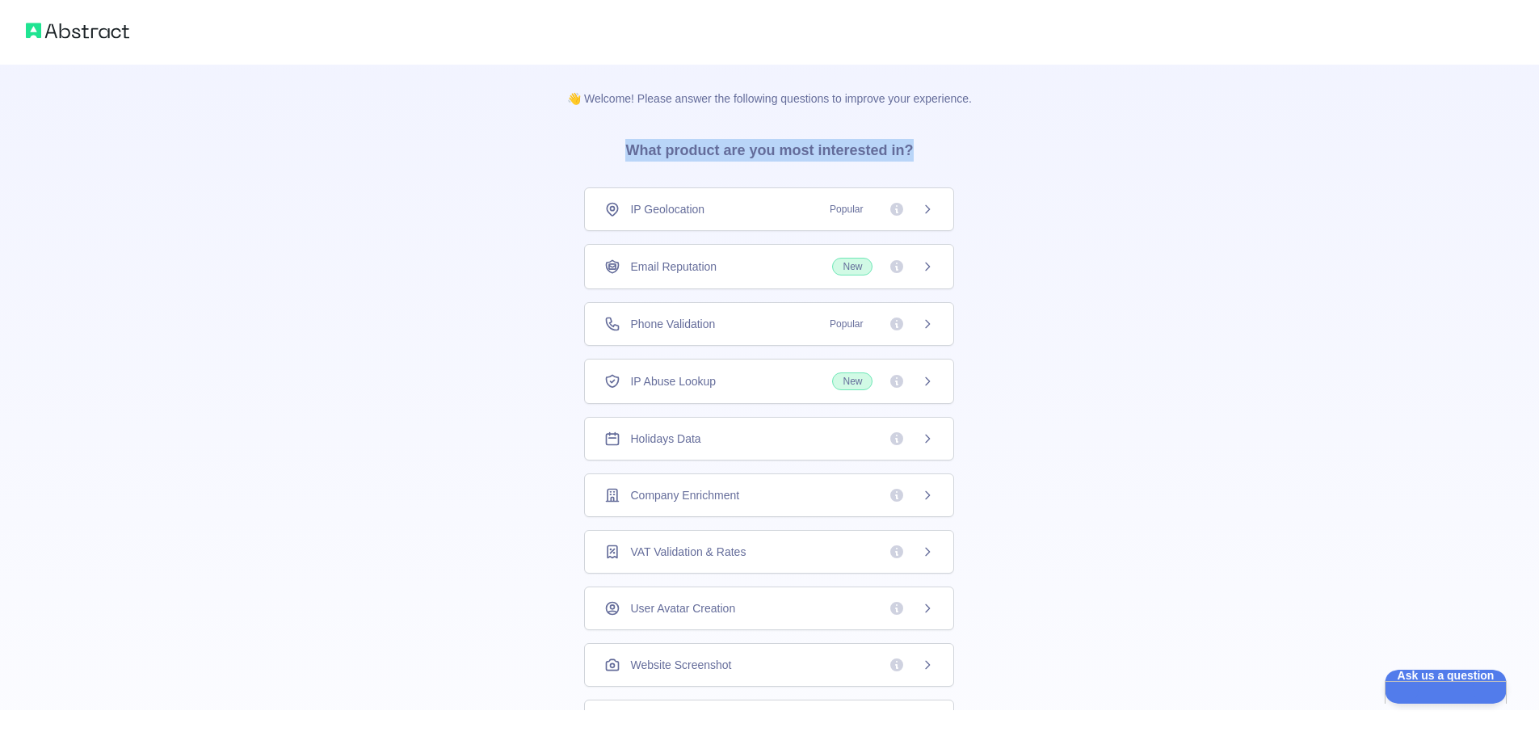
drag, startPoint x: 625, startPoint y: 151, endPoint x: 965, endPoint y: 151, distance: 341.0
click at [965, 151] on div "👋 Welcome! Please answer the following questions to improve your experience. Wh…" at bounding box center [769, 514] width 456 height 898
click at [731, 331] on div "Phone Validation Popular" at bounding box center [769, 324] width 330 height 16
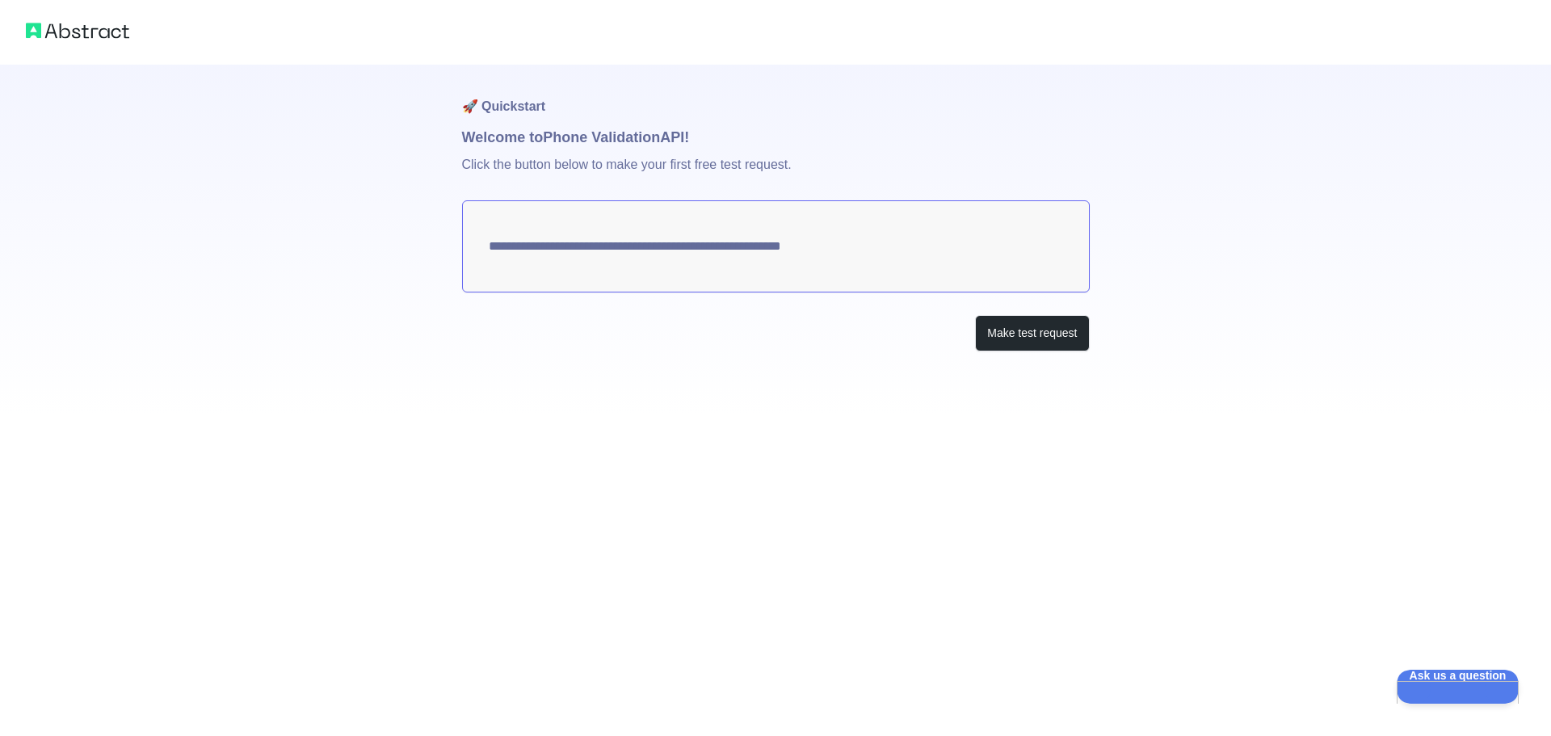
drag, startPoint x: 695, startPoint y: 441, endPoint x: 926, endPoint y: 380, distance: 239.1
click at [696, 445] on div "**********" at bounding box center [775, 368] width 1551 height 736
click at [1038, 336] on button "Make test request" at bounding box center [1032, 333] width 114 height 36
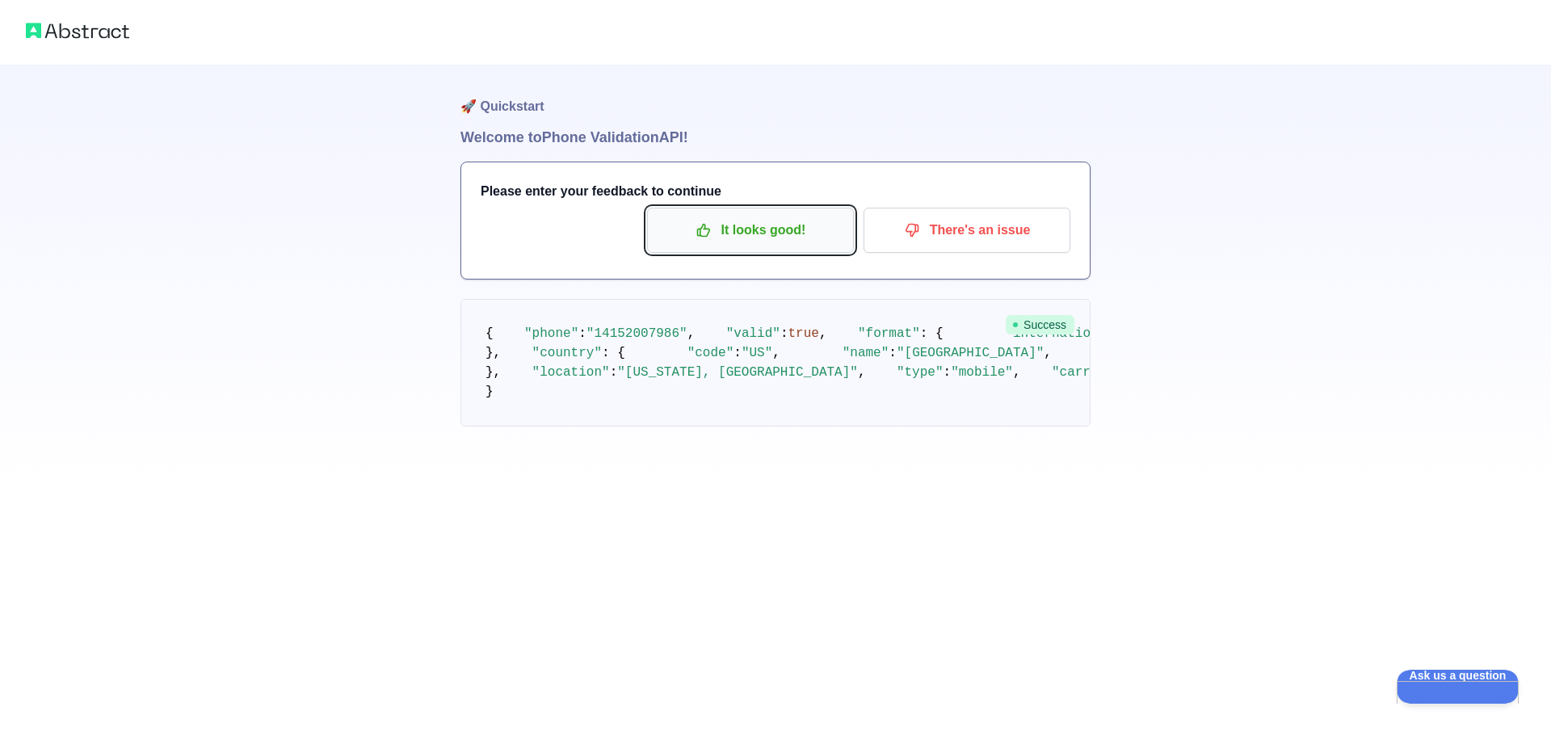
click at [742, 223] on p "It looks good!" at bounding box center [750, 230] width 183 height 27
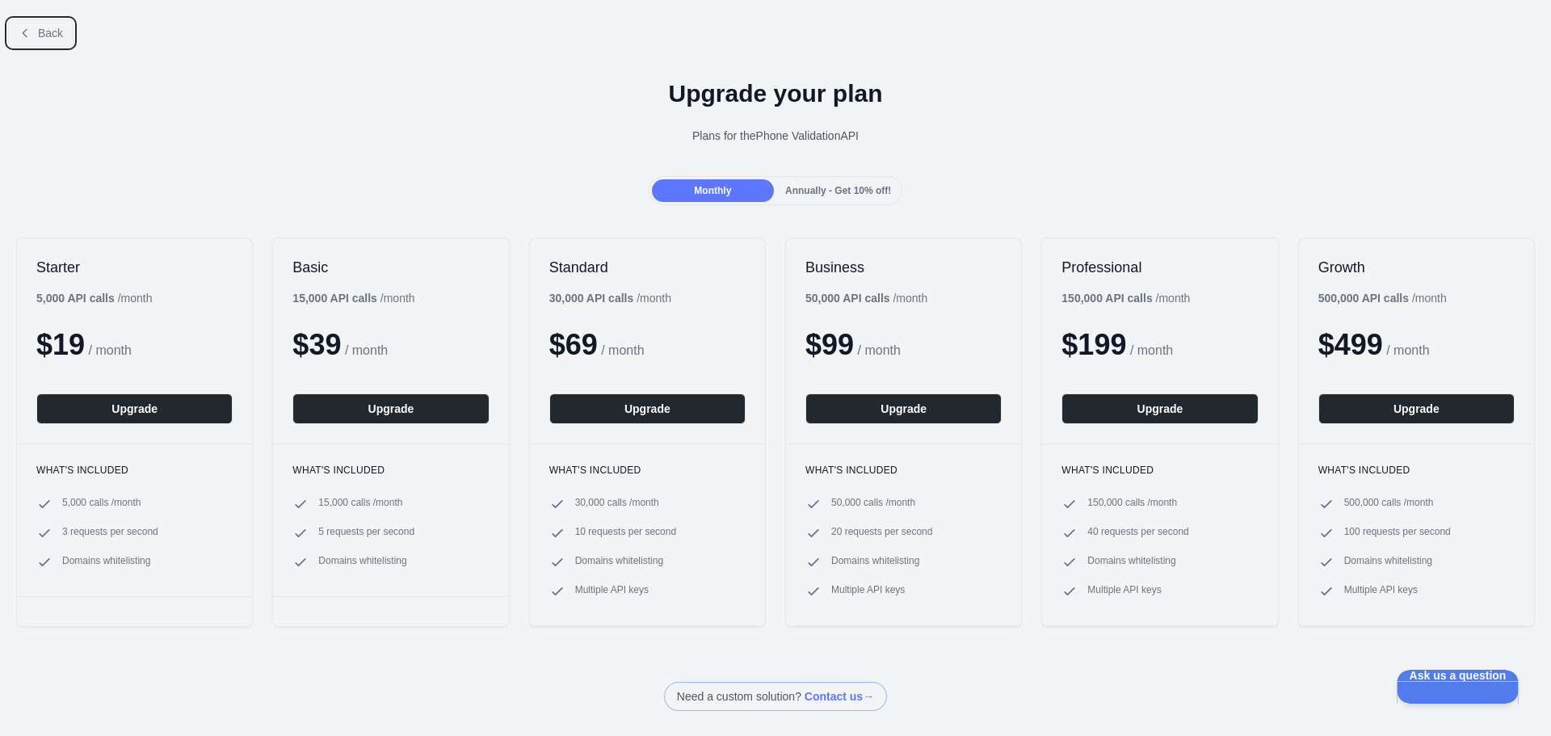
click at [32, 33] on button "Back" at bounding box center [40, 32] width 65 height 27
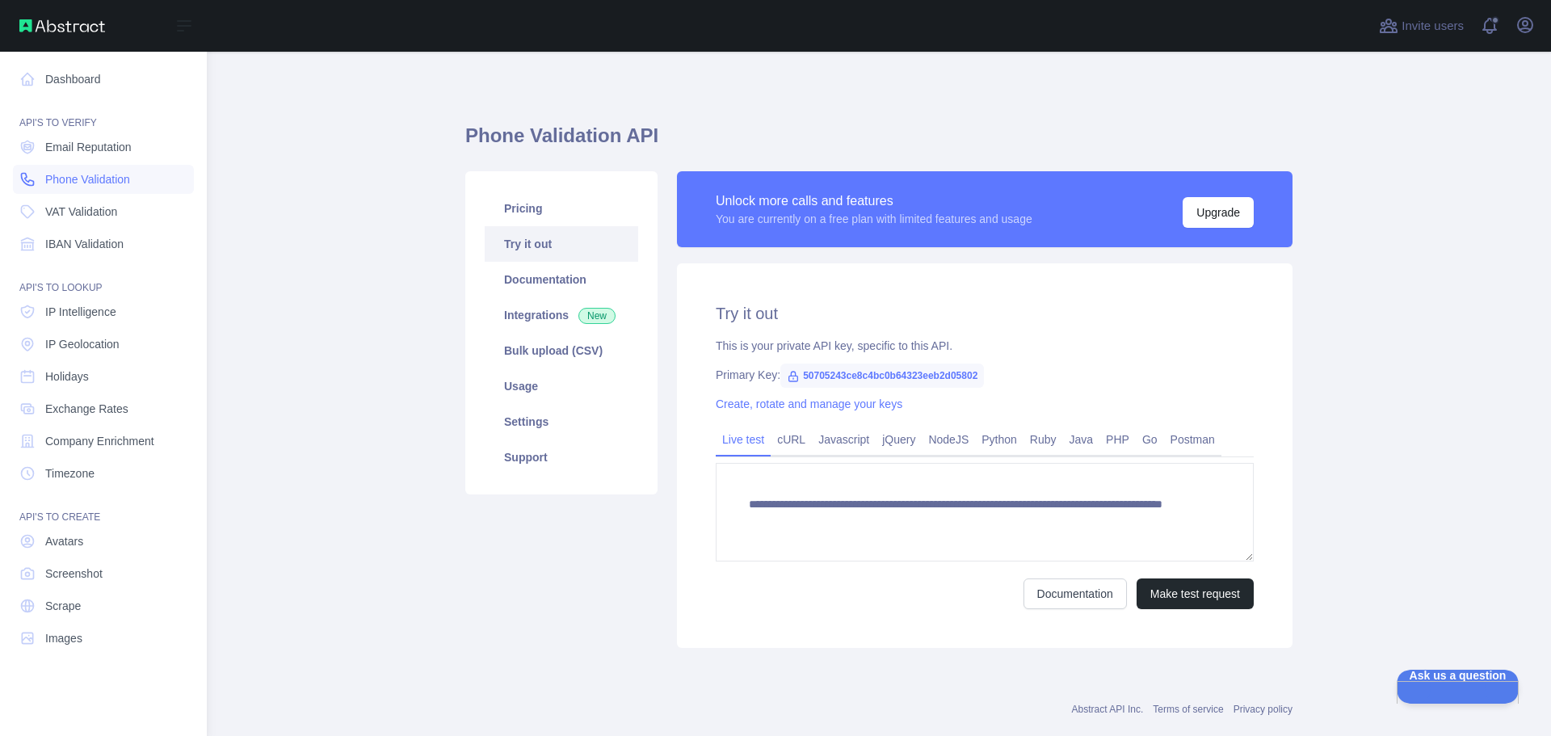
click at [106, 184] on span "Phone Validation" at bounding box center [87, 179] width 85 height 16
click at [96, 76] on link "Dashboard" at bounding box center [103, 79] width 181 height 29
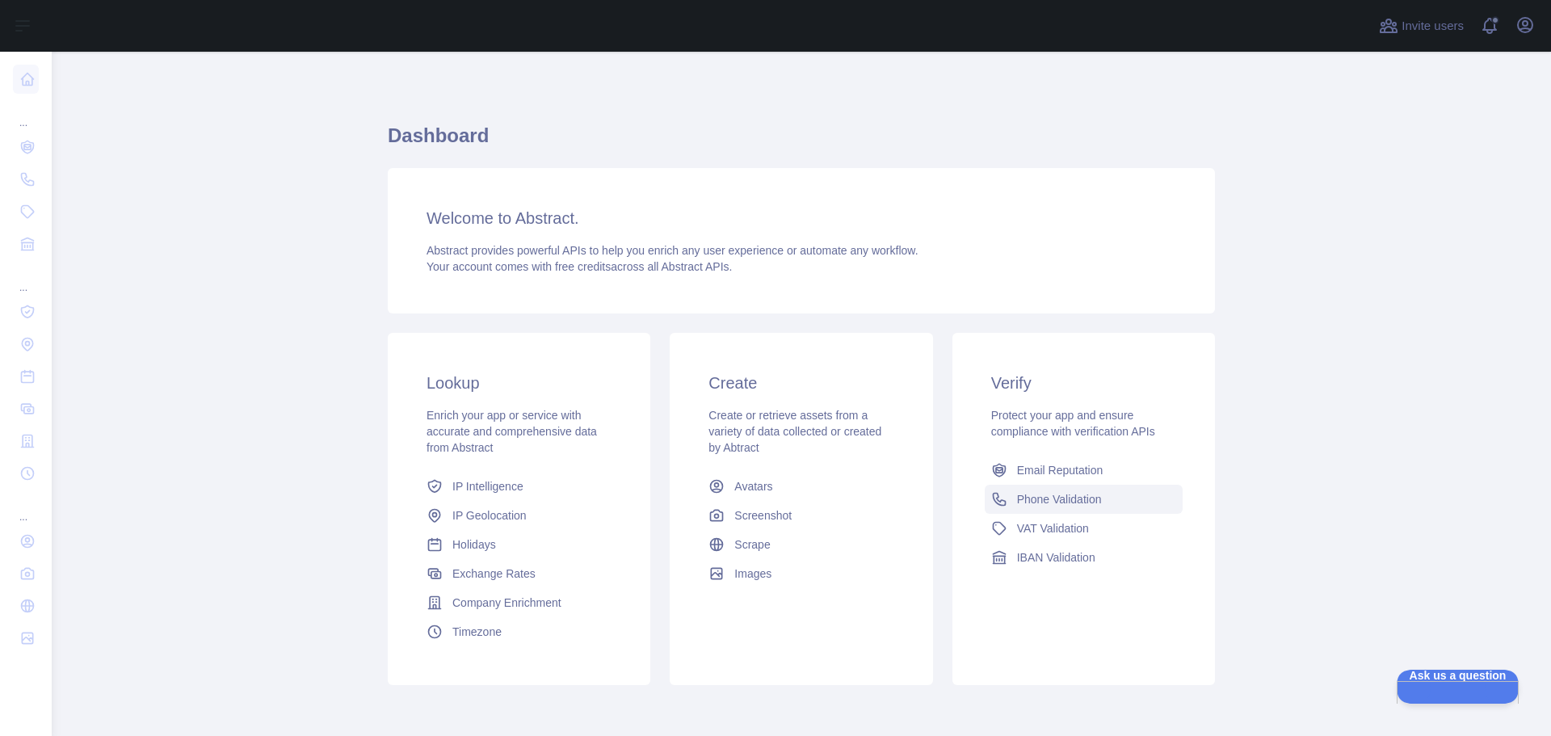
click at [1087, 502] on span "Phone Validation" at bounding box center [1059, 499] width 85 height 16
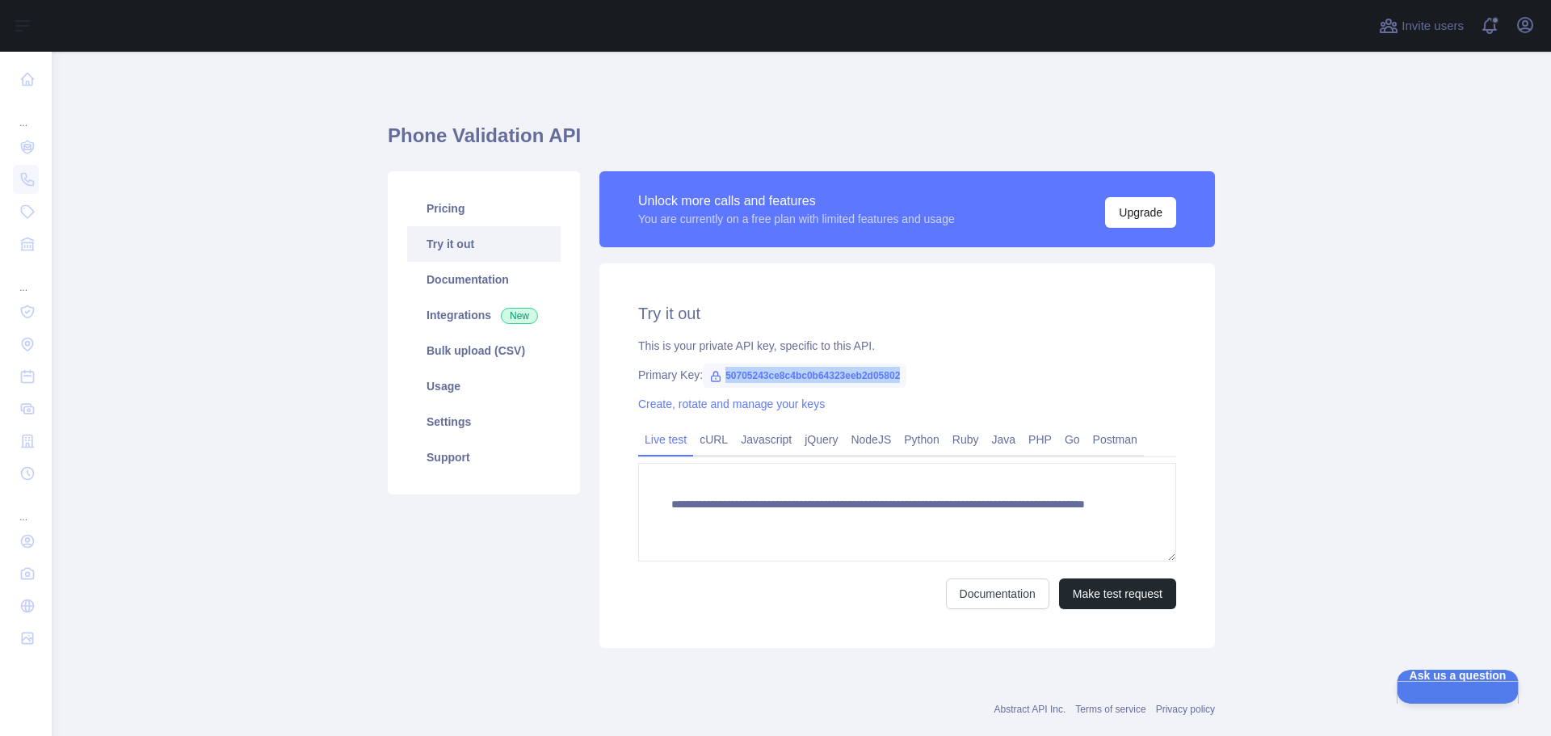
drag, startPoint x: 716, startPoint y: 376, endPoint x: 913, endPoint y: 374, distance: 197.1
click at [913, 374] on div "Primary Key: 50705243ce8c4bc0b64323eeb2d05802" at bounding box center [907, 375] width 538 height 16
click at [466, 281] on link "Documentation" at bounding box center [484, 280] width 154 height 36
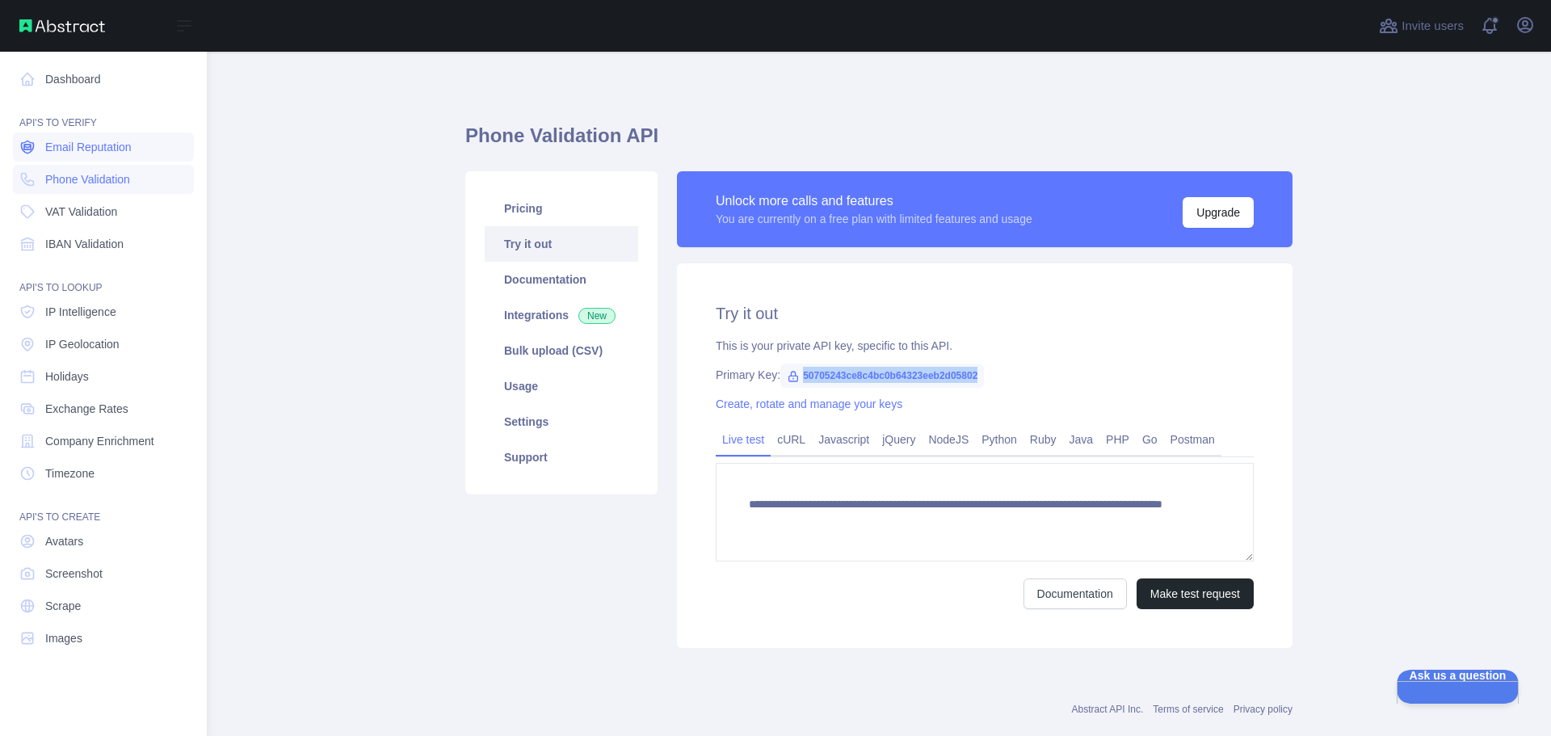
click at [99, 145] on span "Email Reputation" at bounding box center [88, 147] width 86 height 16
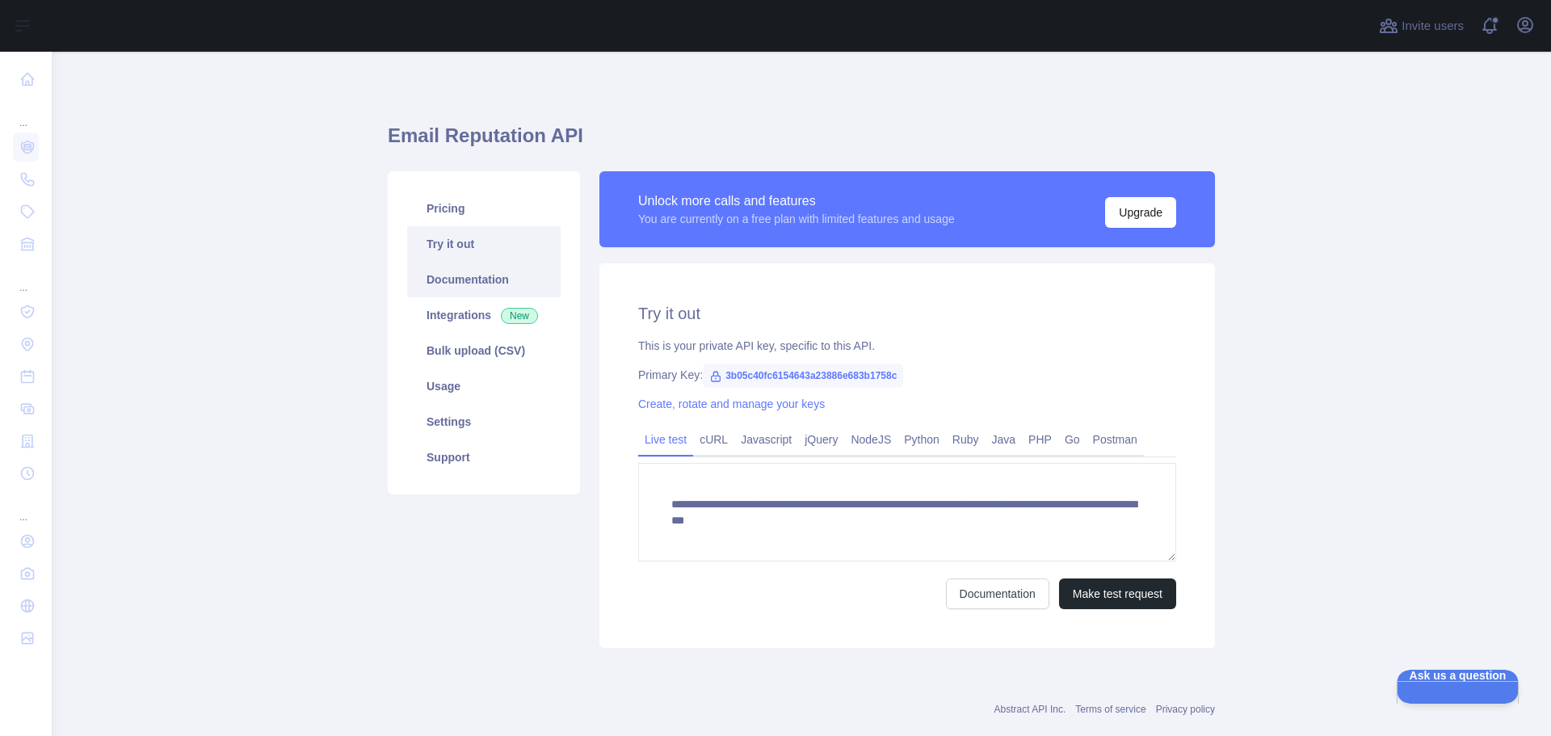
click at [465, 276] on link "Documentation" at bounding box center [484, 280] width 154 height 36
